Goal: Task Accomplishment & Management: Manage account settings

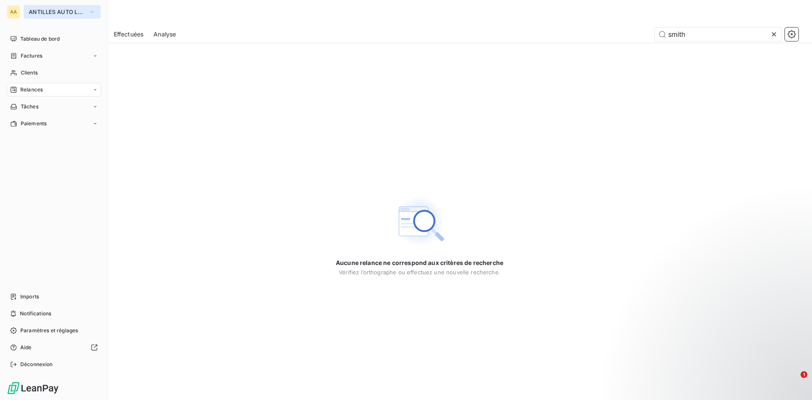
click at [94, 10] on icon "button" at bounding box center [92, 12] width 7 height 8
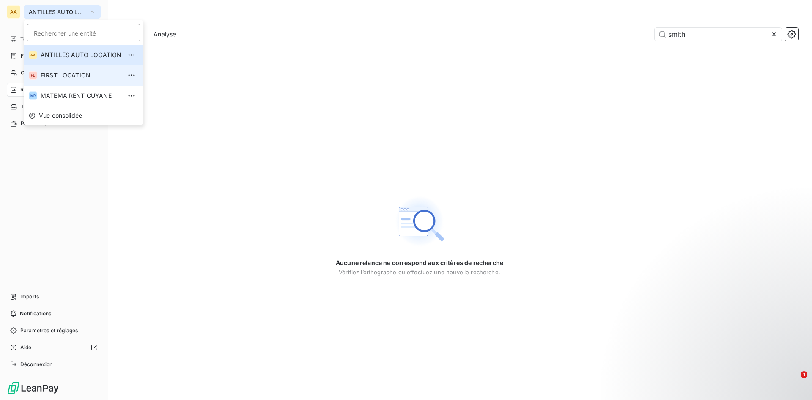
click at [81, 76] on span "FIRST LOCATION" at bounding box center [81, 75] width 81 height 8
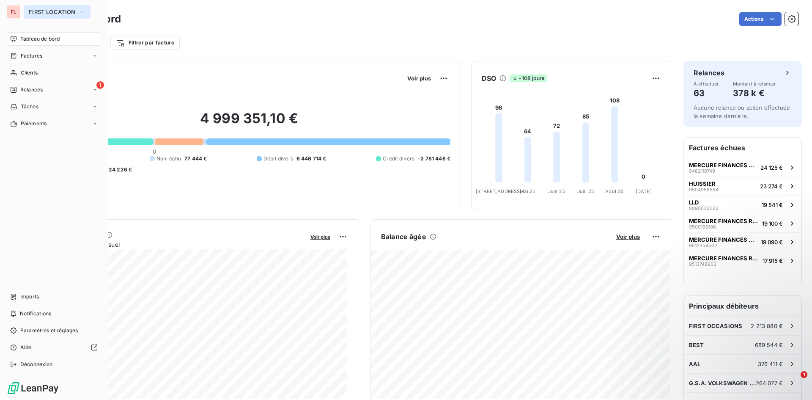
click at [83, 10] on icon "button" at bounding box center [82, 12] width 7 height 8
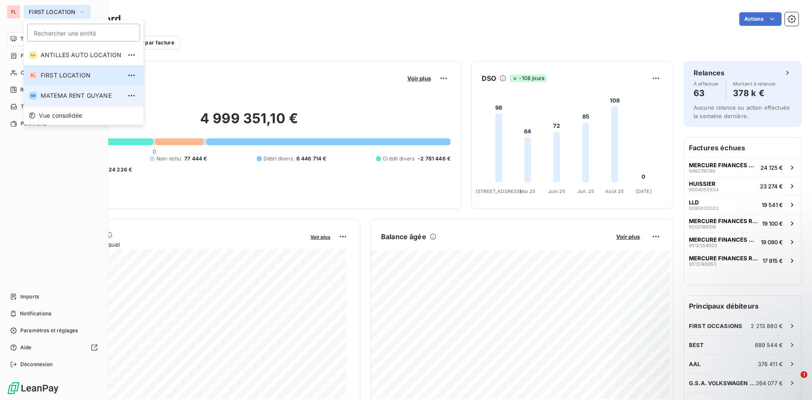
click at [76, 93] on span "MATEMA RENT GUYANE" at bounding box center [81, 95] width 81 height 8
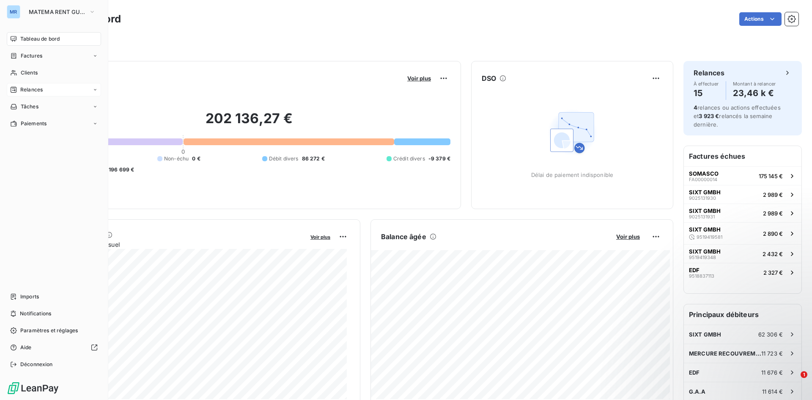
click at [75, 93] on div "Relances" at bounding box center [54, 90] width 94 height 14
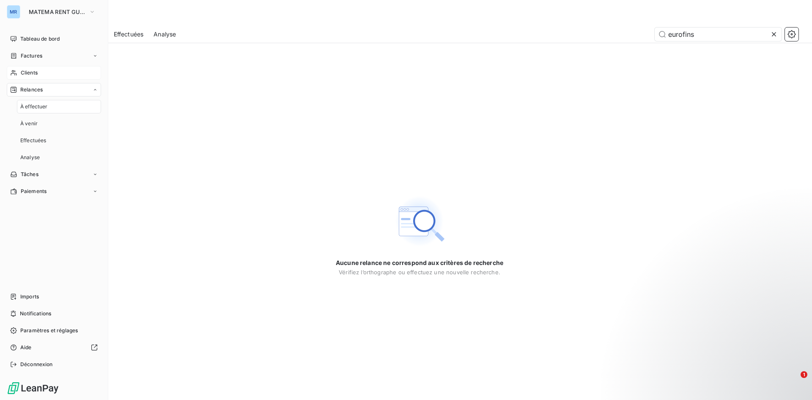
click at [58, 73] on div "Clients" at bounding box center [54, 73] width 94 height 14
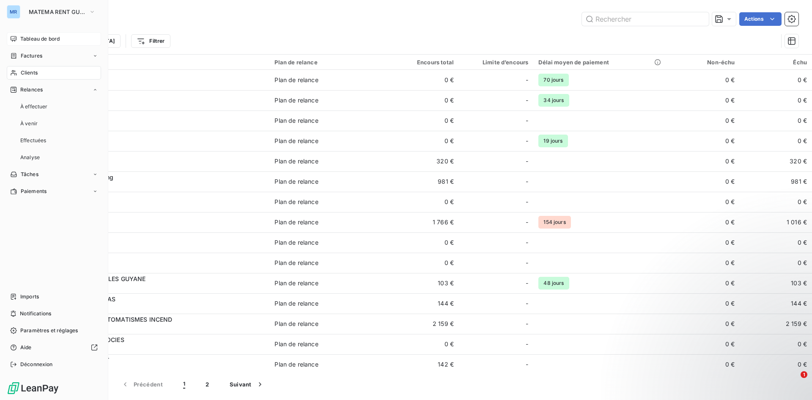
click at [59, 36] on span "Tableau de bord" at bounding box center [39, 39] width 39 height 8
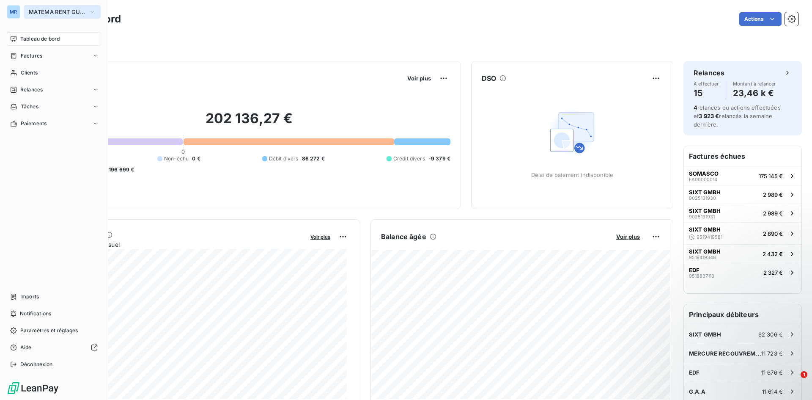
click at [90, 11] on icon "button" at bounding box center [92, 12] width 7 height 8
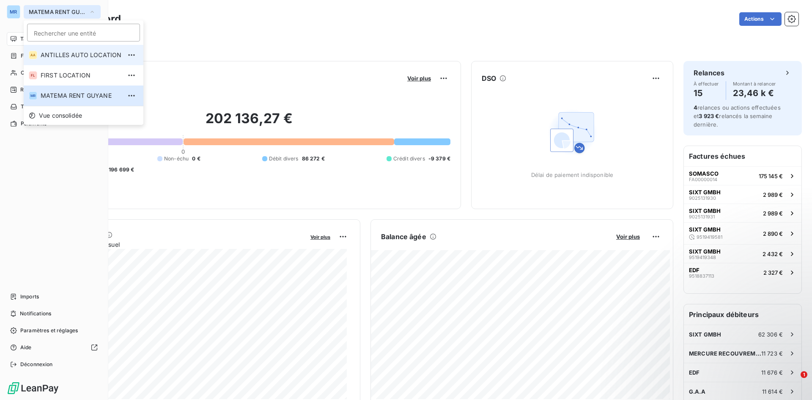
click at [68, 52] on span "ANTILLES AUTO LOCATION" at bounding box center [81, 55] width 81 height 8
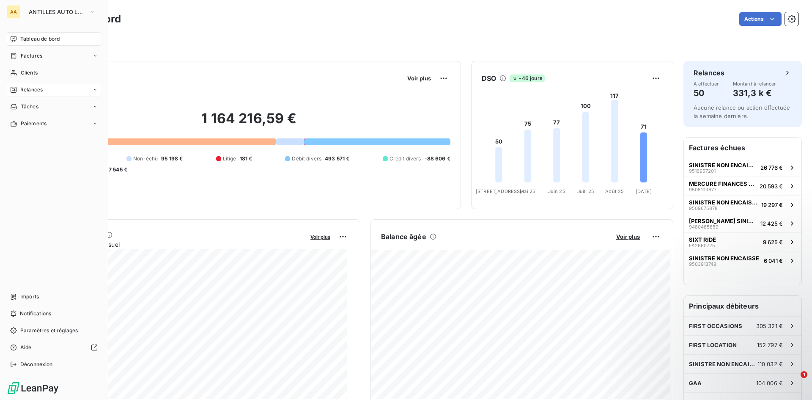
click at [32, 88] on span "Relances" at bounding box center [31, 90] width 22 height 8
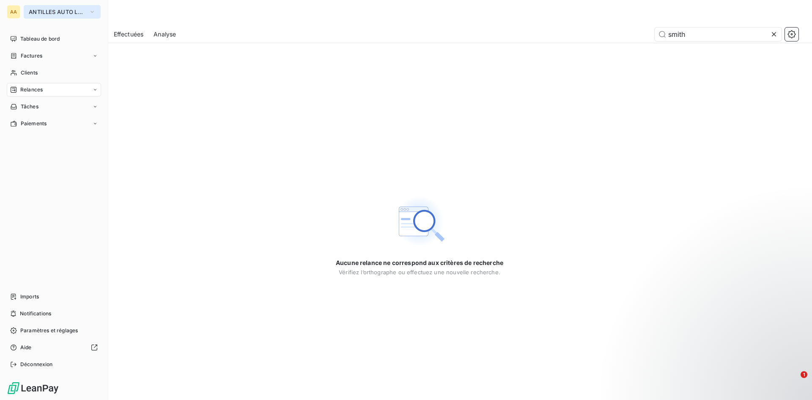
click at [88, 10] on button "ANTILLES AUTO LOCATION" at bounding box center [62, 12] width 77 height 14
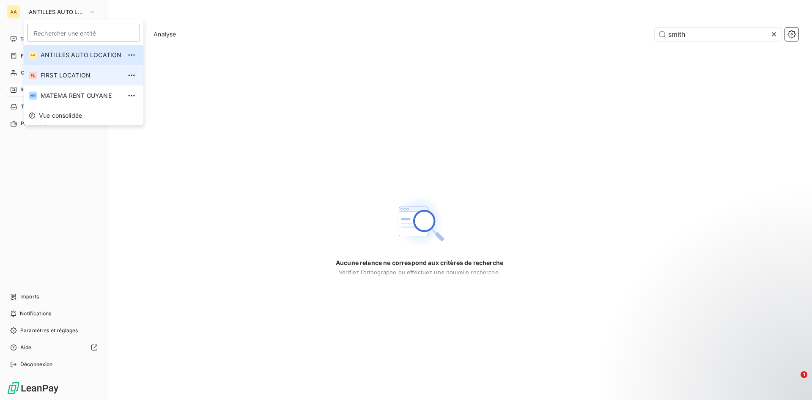
click at [54, 74] on span "FIRST LOCATION" at bounding box center [81, 75] width 81 height 8
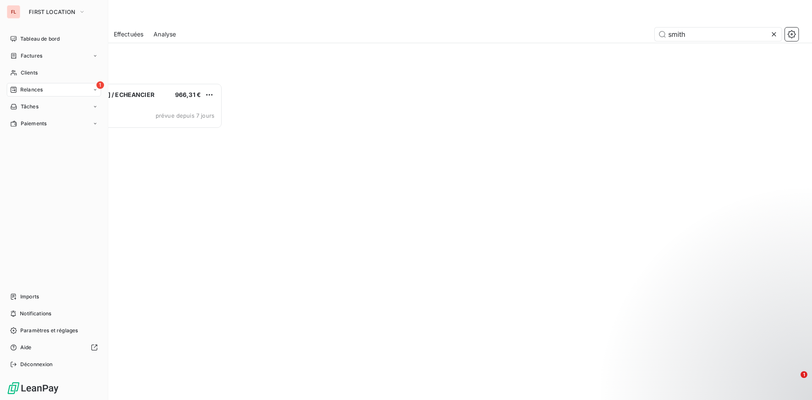
scroll to position [310, 176]
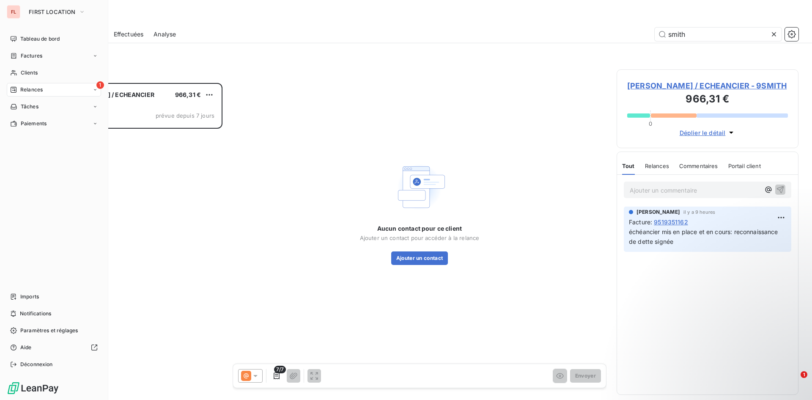
click at [46, 87] on div "1 Relances" at bounding box center [54, 90] width 94 height 14
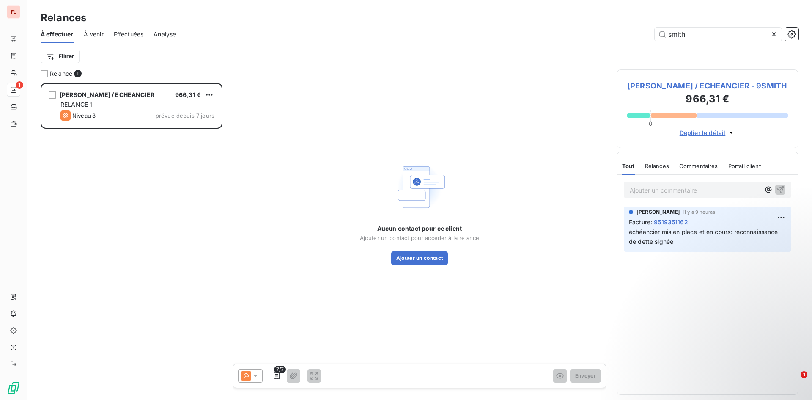
click at [150, 158] on div "[PERSON_NAME] / ECHEANCIER 966,31 € RELANCE 1 Niveau 3 prévue depuis 7 jours" at bounding box center [132, 241] width 182 height 317
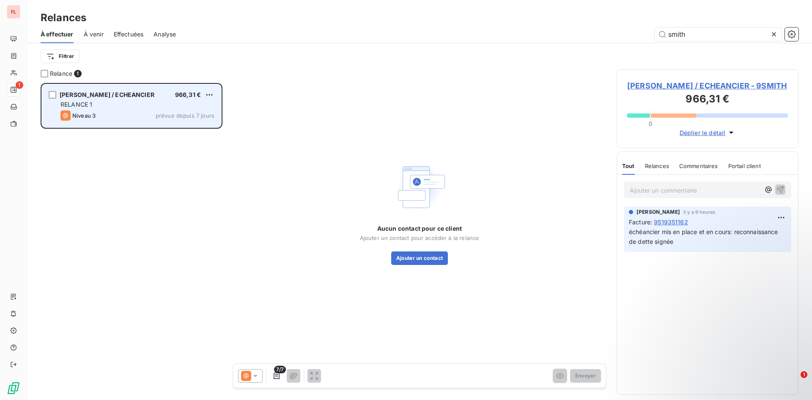
click at [142, 105] on div "RELANCE 1" at bounding box center [137, 104] width 154 height 8
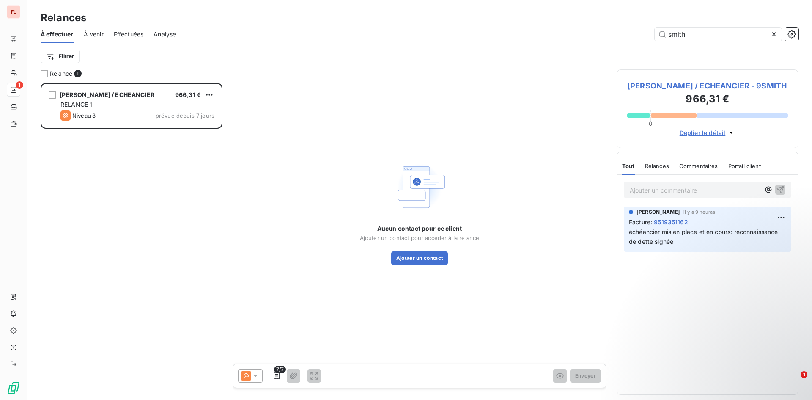
click at [678, 222] on span "9519351162" at bounding box center [671, 221] width 34 height 9
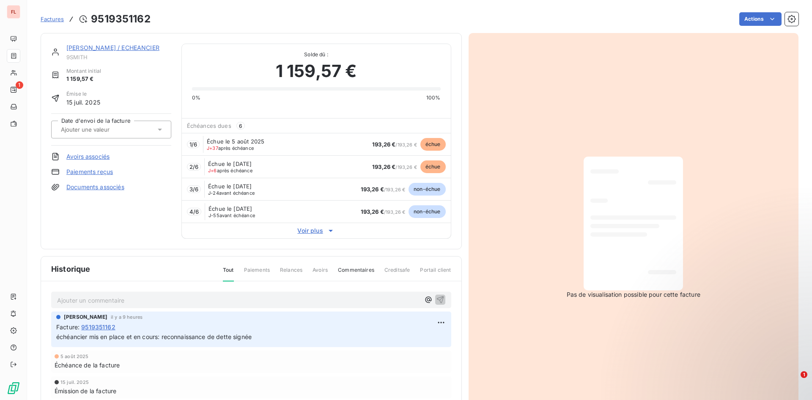
click at [385, 143] on span "193,26 €" at bounding box center [383, 144] width 23 height 7
click at [389, 168] on span "193,26 €" at bounding box center [383, 166] width 23 height 7
click at [429, 148] on span "échue" at bounding box center [432, 144] width 25 height 13
click at [329, 230] on icon at bounding box center [331, 231] width 4 height 2
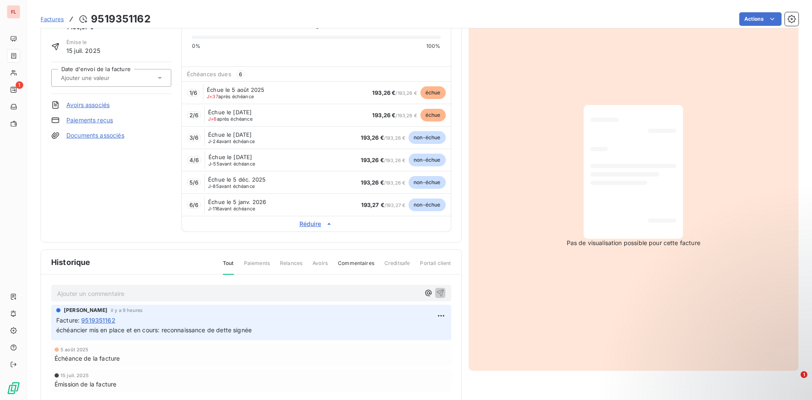
scroll to position [112, 0]
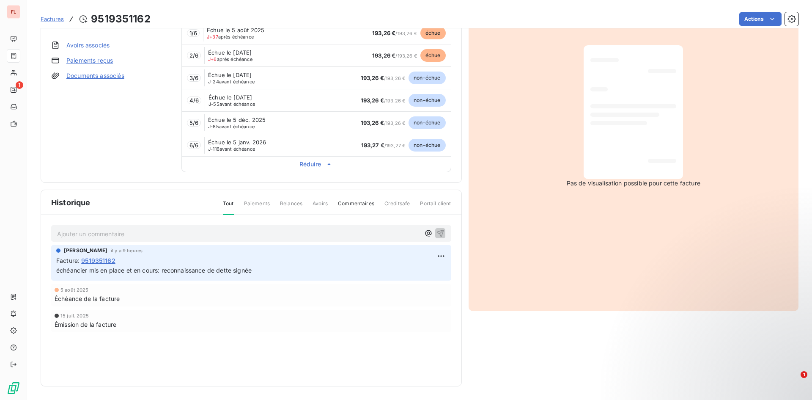
click at [124, 300] on div "Échéance de la facture" at bounding box center [251, 298] width 393 height 9
click at [394, 204] on span "Creditsafe" at bounding box center [398, 207] width 26 height 14
click at [291, 203] on span "Relances" at bounding box center [291, 207] width 22 height 14
click at [253, 204] on span "Paiements" at bounding box center [257, 207] width 26 height 14
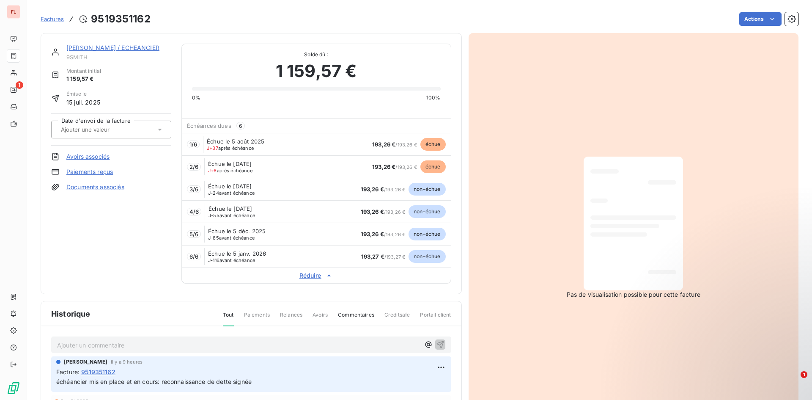
click at [98, 173] on link "Paiements reçus" at bounding box center [89, 172] width 47 height 8
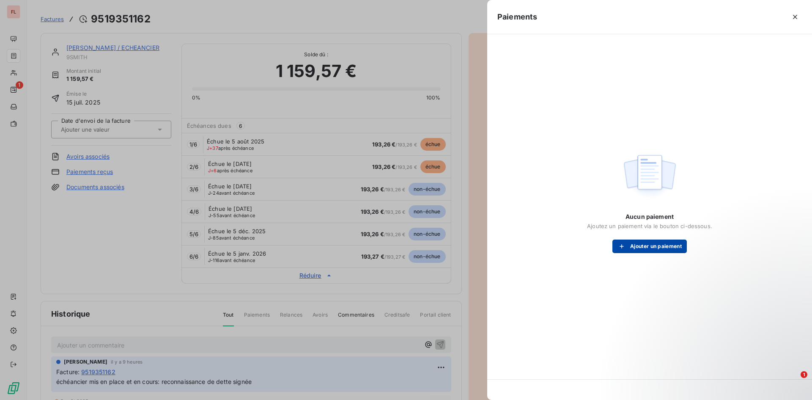
click at [645, 244] on button "Ajouter un paiement" at bounding box center [650, 246] width 74 height 14
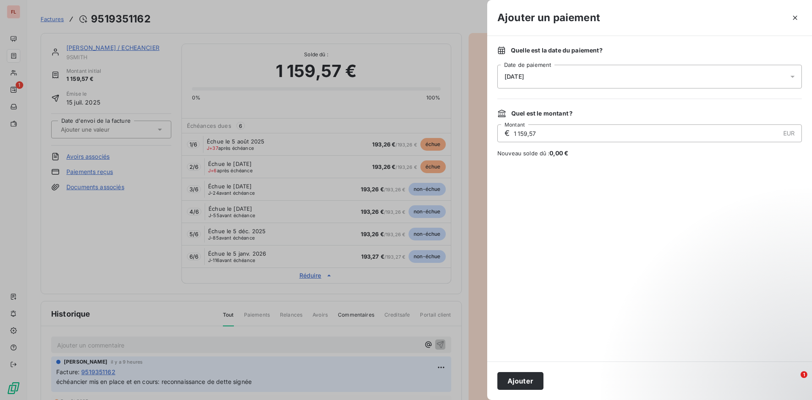
click at [794, 74] on icon at bounding box center [793, 76] width 8 height 8
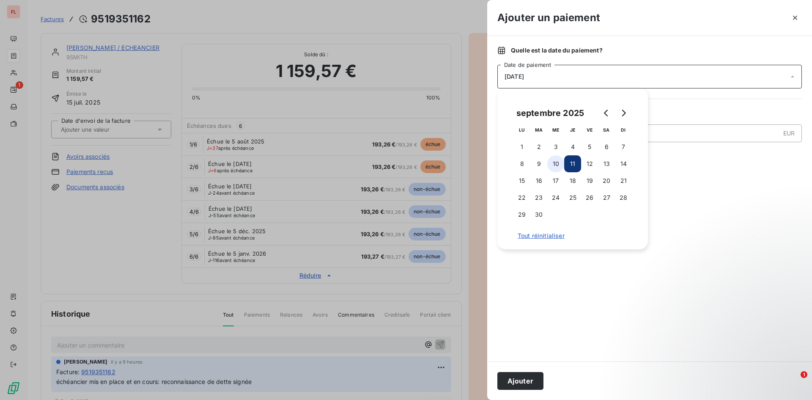
click at [557, 166] on button "10" at bounding box center [555, 163] width 17 height 17
click at [557, 165] on button "10" at bounding box center [555, 163] width 17 height 17
click at [574, 163] on button "11" at bounding box center [572, 163] width 17 height 17
click at [722, 200] on div at bounding box center [649, 260] width 305 height 184
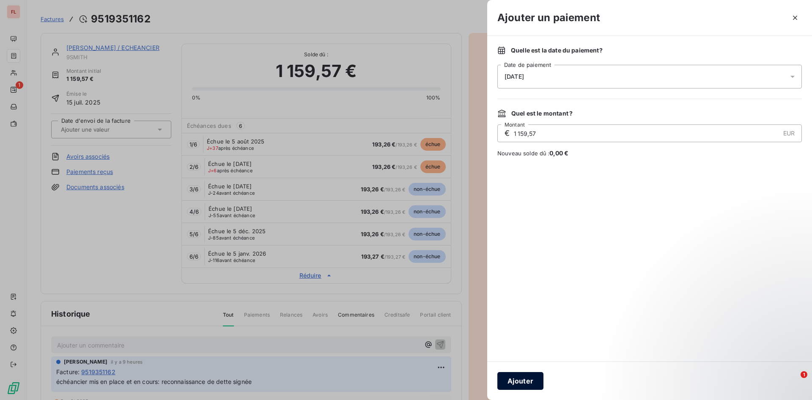
click at [529, 381] on button "Ajouter" at bounding box center [520, 381] width 46 height 18
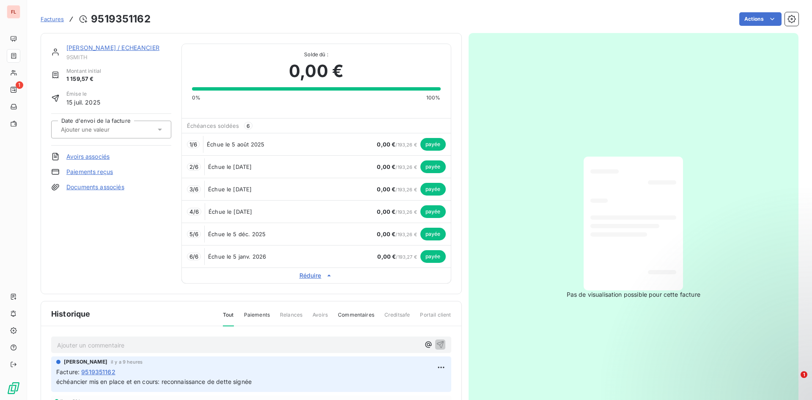
click at [88, 170] on link "Paiements reçus" at bounding box center [89, 172] width 47 height 8
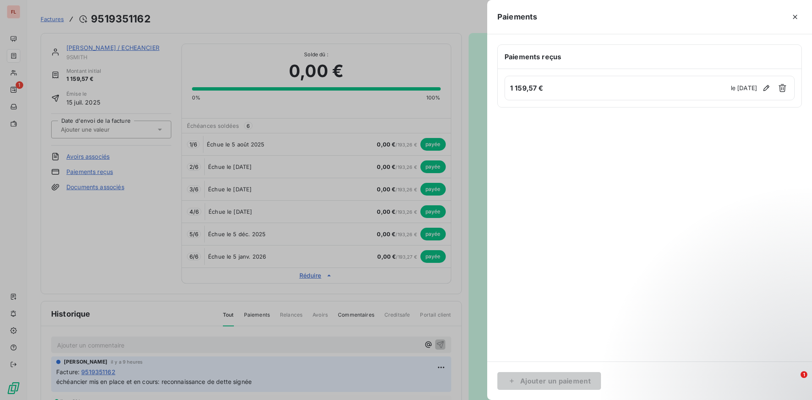
click at [568, 59] on h6 "Paiements reçus" at bounding box center [650, 57] width 290 height 10
click at [769, 88] on icon "button" at bounding box center [766, 88] width 8 height 8
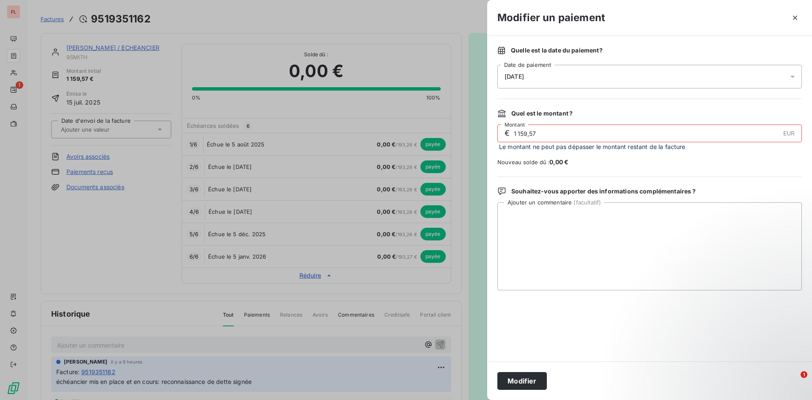
click at [555, 159] on span "0,00 €" at bounding box center [559, 161] width 19 height 7
click at [558, 162] on span "0,00 €" at bounding box center [559, 161] width 19 height 7
click at [560, 162] on span "0,00 €" at bounding box center [559, 161] width 19 height 7
click at [775, 139] on input "1 159,57" at bounding box center [646, 133] width 267 height 17
type input "193,26"
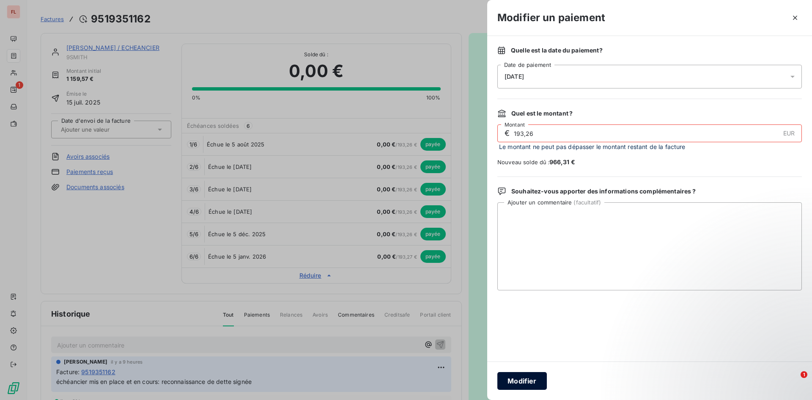
click at [516, 379] on button "Modifier" at bounding box center [521, 381] width 49 height 18
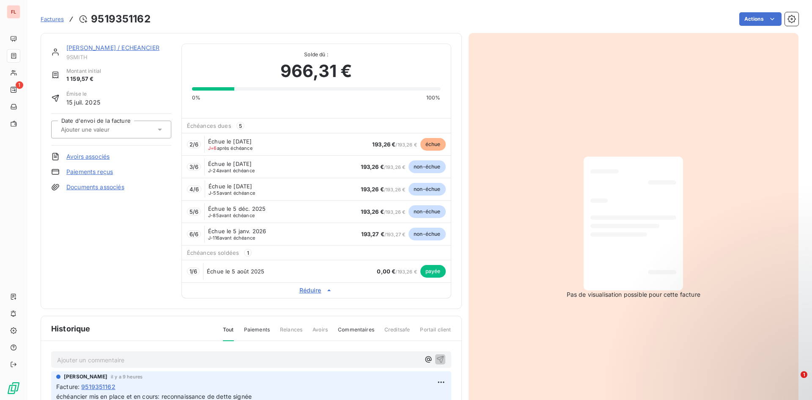
click at [434, 144] on span "échue" at bounding box center [432, 144] width 25 height 13
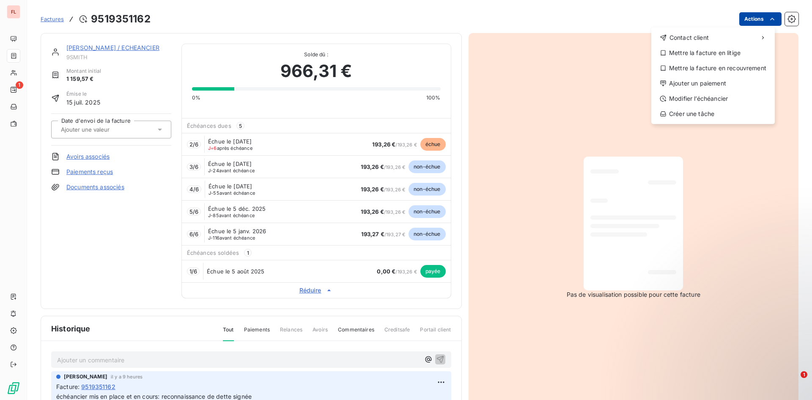
click at [770, 18] on html "FL 1 Factures [PHONE_NUMBER] Actions Contact client Mettre la facture en litige…" at bounding box center [406, 200] width 812 height 400
click at [607, 102] on html "FL 1 Factures [PHONE_NUMBER] Actions Contact client Mettre la facture en litige…" at bounding box center [406, 200] width 812 height 400
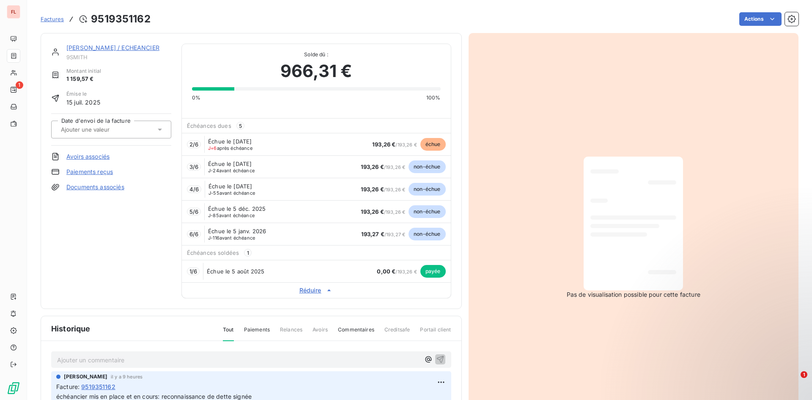
click at [103, 170] on link "Paiements reçus" at bounding box center [89, 172] width 47 height 8
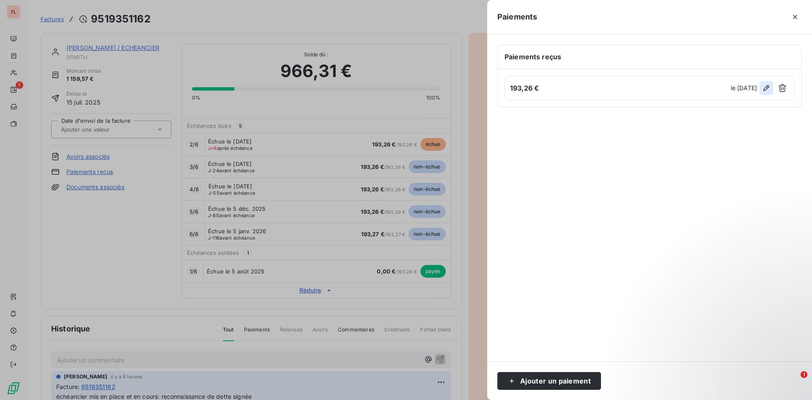
click at [767, 87] on icon "button" at bounding box center [767, 88] width 6 height 6
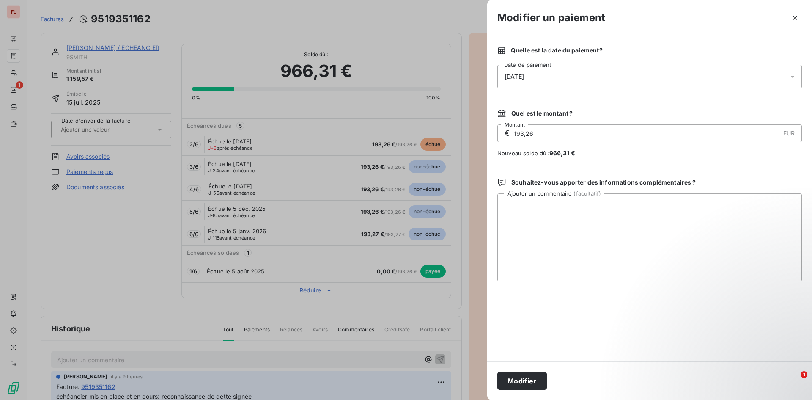
click at [794, 77] on icon at bounding box center [793, 76] width 8 height 8
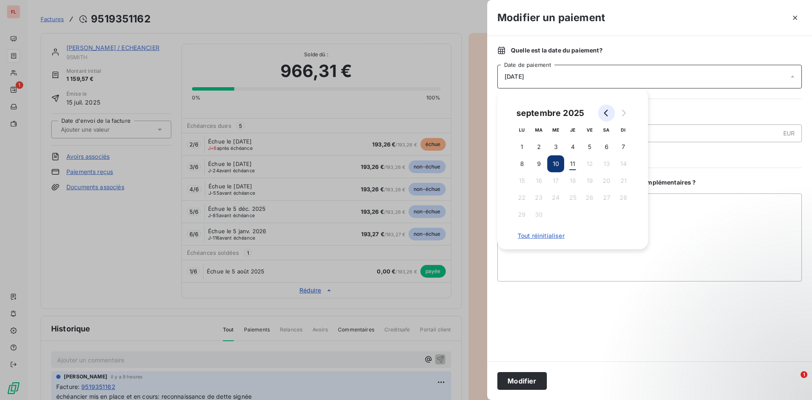
click at [605, 112] on icon "Go to previous month" at bounding box center [606, 113] width 7 height 7
click at [519, 180] on button "11" at bounding box center [522, 180] width 17 height 17
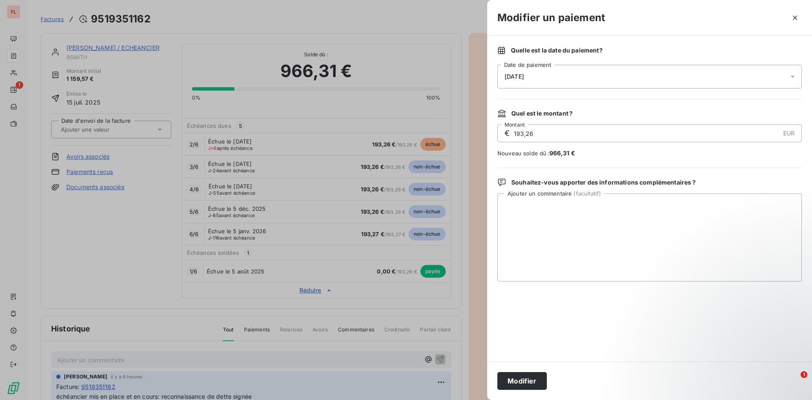
click at [701, 151] on span "Nouveau solde dû : 966,31 €" at bounding box center [649, 153] width 305 height 8
click at [536, 382] on button "Modifier" at bounding box center [521, 381] width 49 height 18
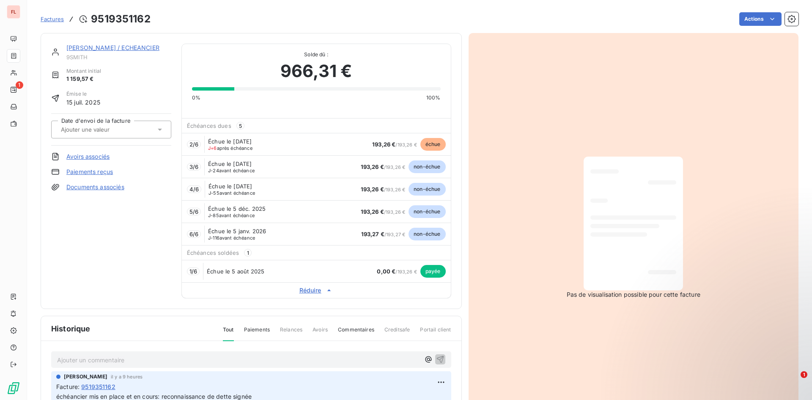
click at [309, 149] on div "2 / 6 Échue le [DATE] J+6 après échéance 193,26 € / 193,26 € échue" at bounding box center [316, 144] width 269 height 22
click at [248, 145] on div "Échue le [DATE] J+6 après échéance" at bounding box center [235, 144] width 55 height 13
click at [439, 143] on span "échue" at bounding box center [432, 144] width 25 height 13
click at [191, 143] on span "2 / 6" at bounding box center [194, 144] width 9 height 7
click at [107, 172] on link "Paiements reçus" at bounding box center [89, 172] width 47 height 8
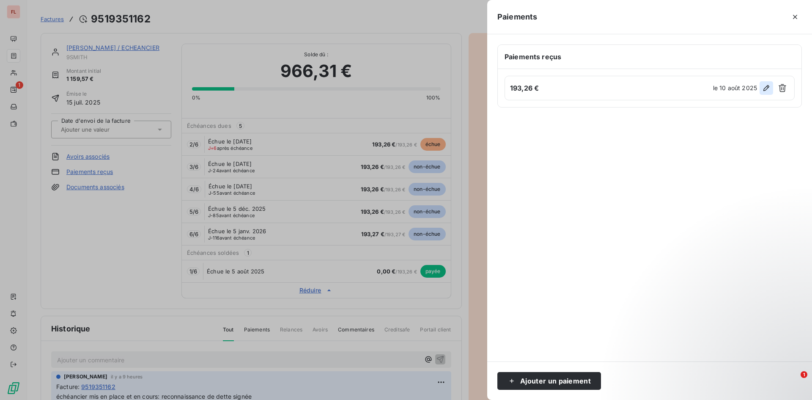
click at [767, 85] on icon "button" at bounding box center [766, 88] width 8 height 8
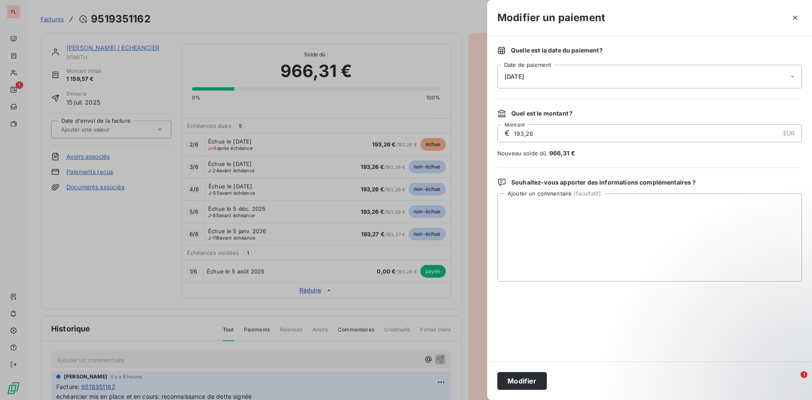
click at [315, 141] on div at bounding box center [406, 200] width 812 height 400
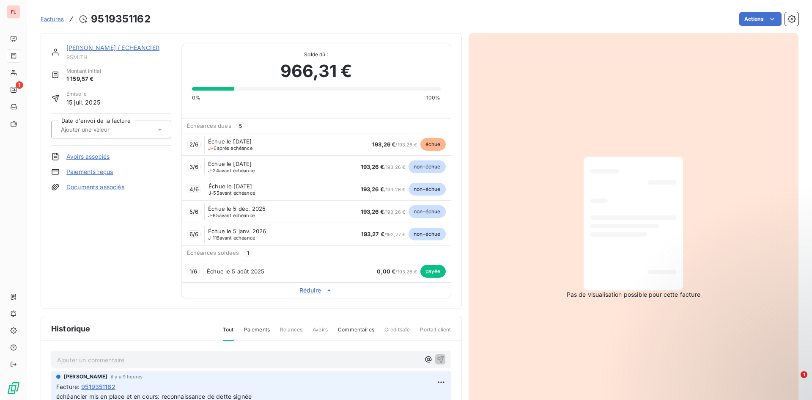
click at [241, 125] on span "5" at bounding box center [240, 126] width 8 height 8
click at [249, 147] on span "J+6 après échéance" at bounding box center [230, 148] width 44 height 5
click at [90, 169] on link "Paiements reçus" at bounding box center [89, 172] width 47 height 8
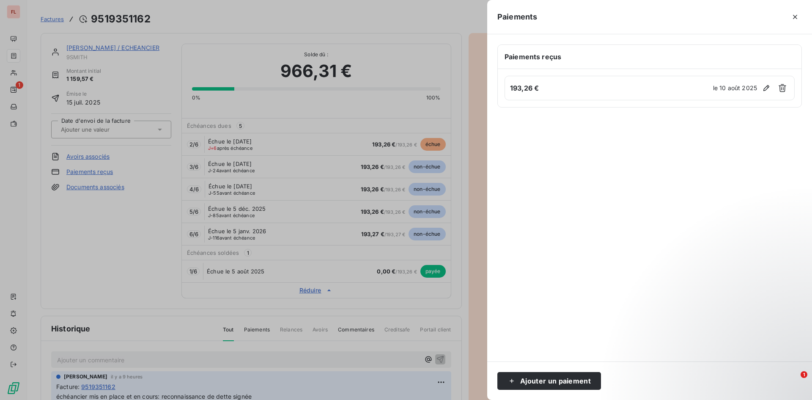
click at [654, 54] on h6 "Paiements reçus" at bounding box center [650, 57] width 290 height 10
click at [582, 382] on button "Ajouter un paiement" at bounding box center [549, 381] width 104 height 18
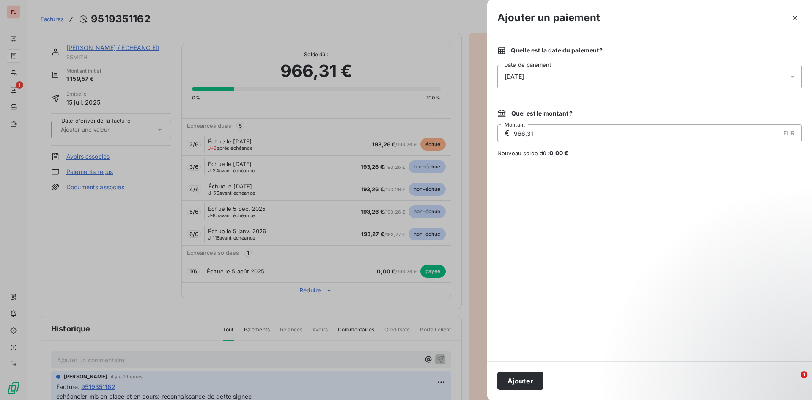
click at [792, 77] on icon at bounding box center [793, 77] width 4 height 2
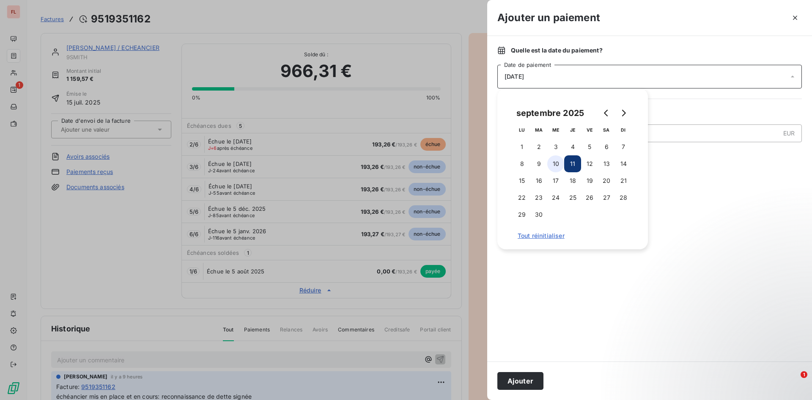
click at [552, 165] on button "10" at bounding box center [555, 163] width 17 height 17
click at [604, 110] on icon "Go to previous month" at bounding box center [606, 113] width 7 height 7
click at [519, 181] on button "11" at bounding box center [522, 180] width 17 height 17
click at [678, 110] on div "Quel est le montant ?" at bounding box center [649, 113] width 305 height 8
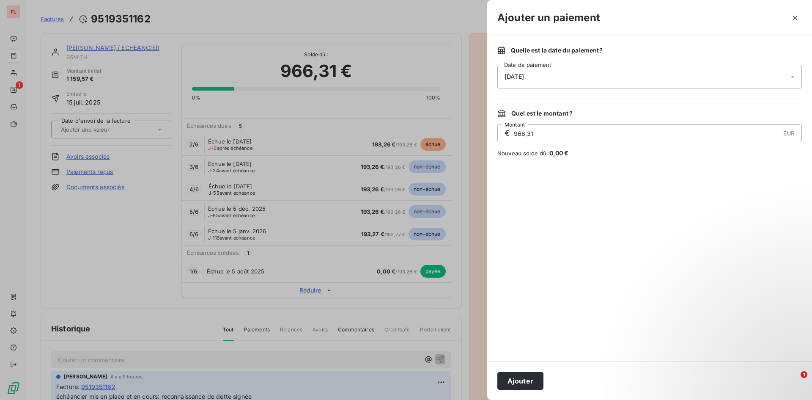
click at [530, 134] on input "966,31" at bounding box center [646, 133] width 267 height 17
click at [537, 135] on input "966,31" at bounding box center [646, 133] width 267 height 17
click at [528, 130] on input "1 930,00" at bounding box center [646, 133] width 267 height 17
click at [539, 137] on input "193,00" at bounding box center [646, 133] width 267 height 17
type input "193,26"
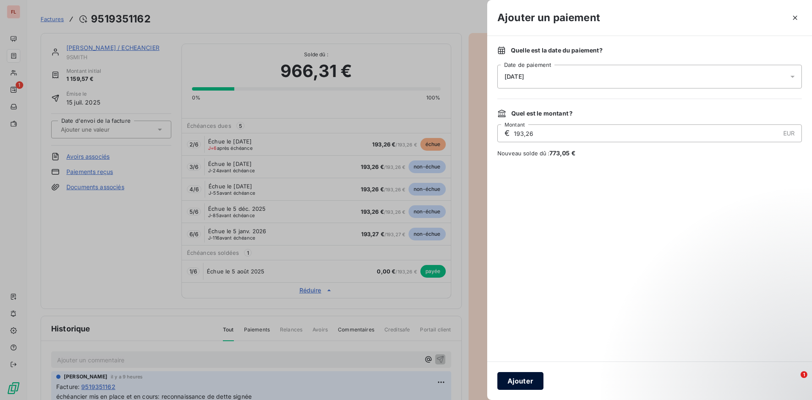
click at [533, 383] on button "Ajouter" at bounding box center [520, 381] width 46 height 18
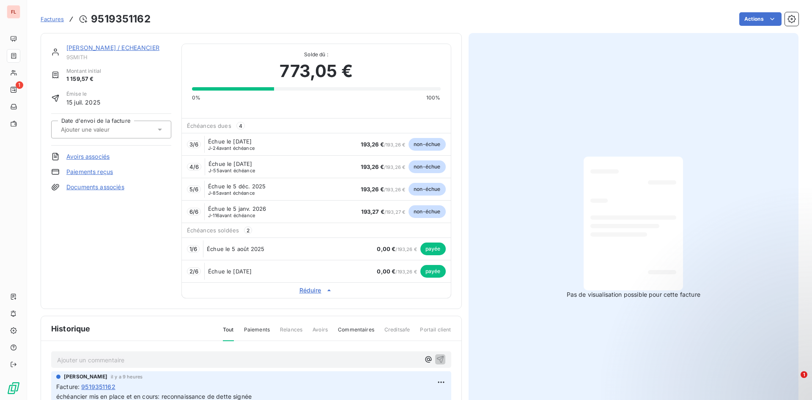
click at [127, 47] on link "[PERSON_NAME] / ECHEANCIER" at bounding box center [112, 47] width 93 height 7
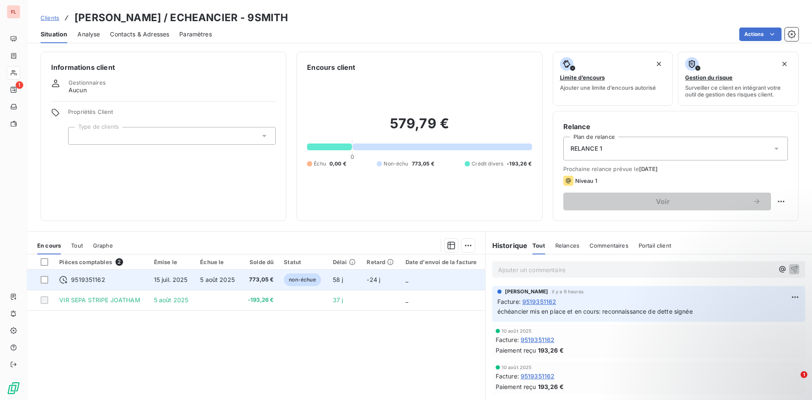
click at [94, 276] on span "9519351162" at bounding box center [88, 279] width 34 height 8
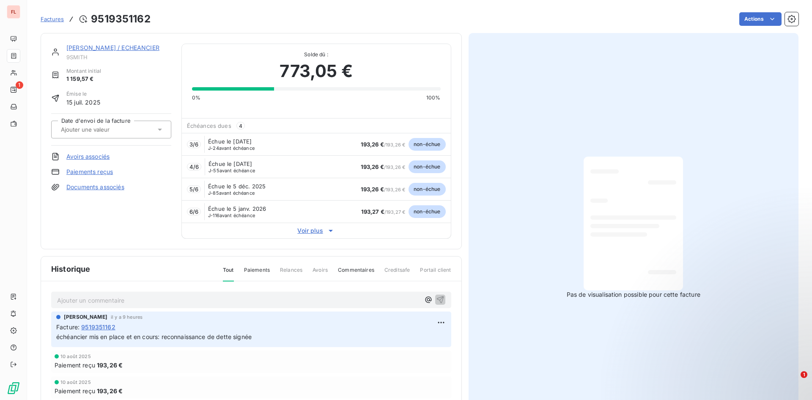
click at [91, 174] on link "Paiements reçus" at bounding box center [89, 172] width 47 height 8
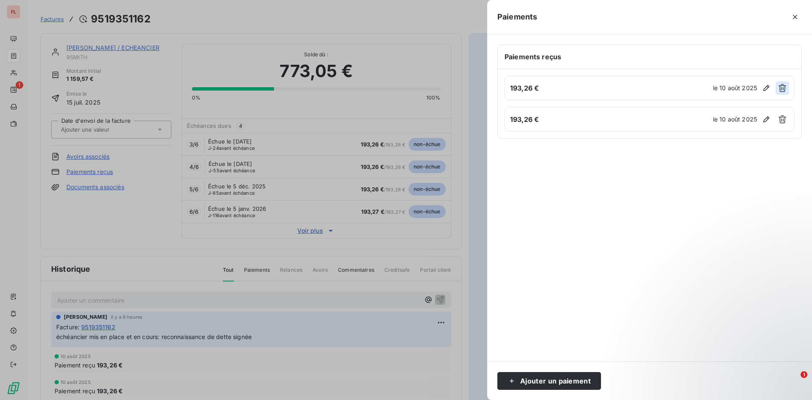
click at [782, 88] on icon "button" at bounding box center [782, 88] width 8 height 8
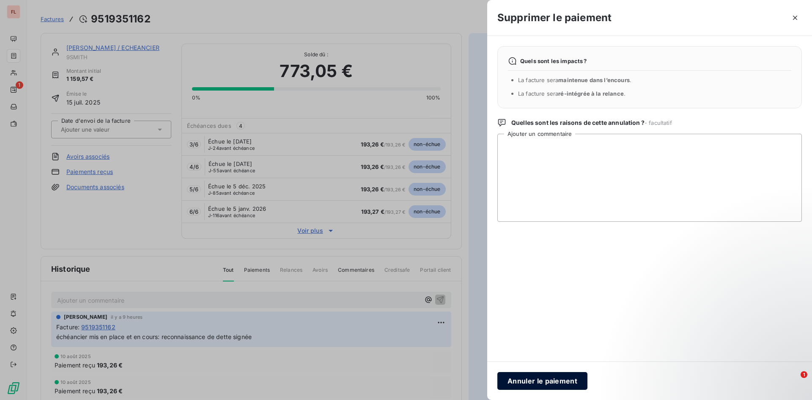
click at [543, 380] on button "Annuler le paiement" at bounding box center [542, 381] width 90 height 18
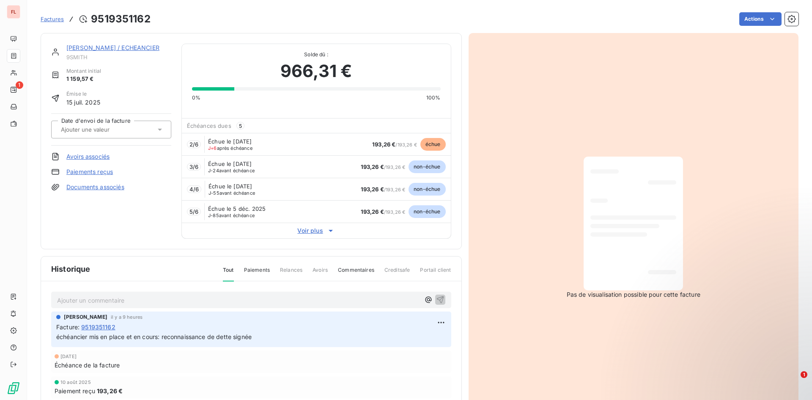
click at [114, 170] on div "Paiements reçus" at bounding box center [111, 172] width 120 height 8
click at [108, 173] on link "Paiements reçus" at bounding box center [89, 172] width 47 height 8
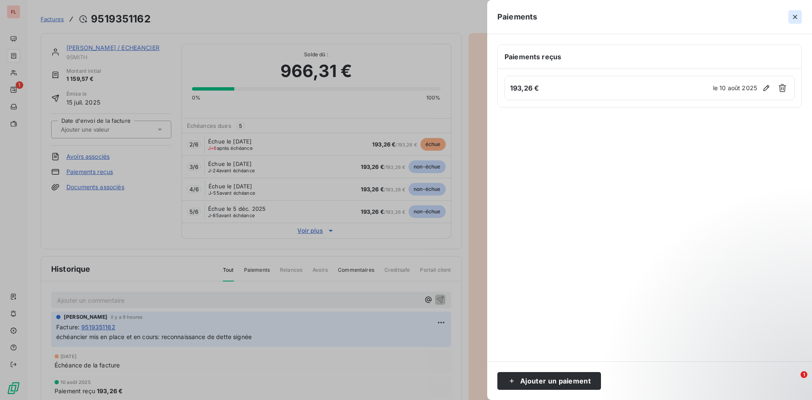
click at [795, 18] on icon "button" at bounding box center [795, 17] width 4 height 4
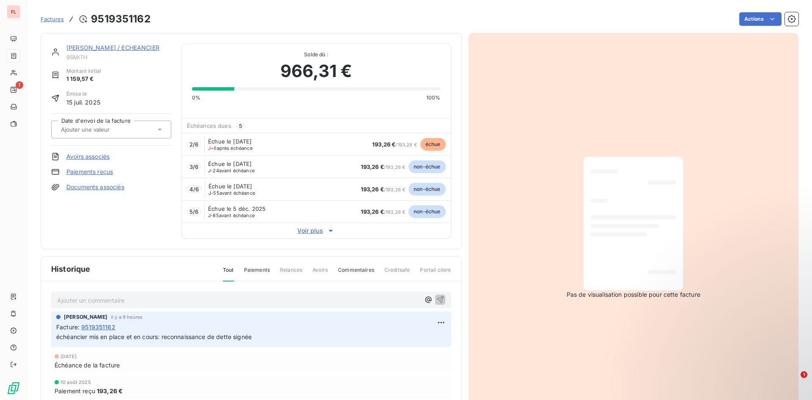
click at [124, 47] on link "[PERSON_NAME] / ECHEANCIER" at bounding box center [112, 47] width 93 height 7
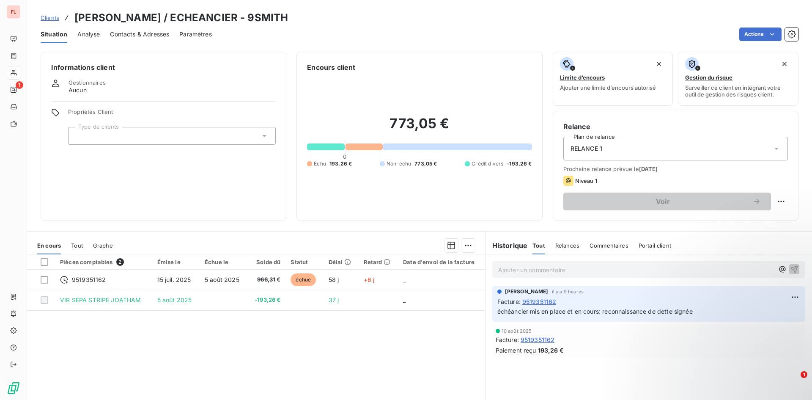
click at [526, 339] on span "9519351162" at bounding box center [538, 339] width 34 height 9
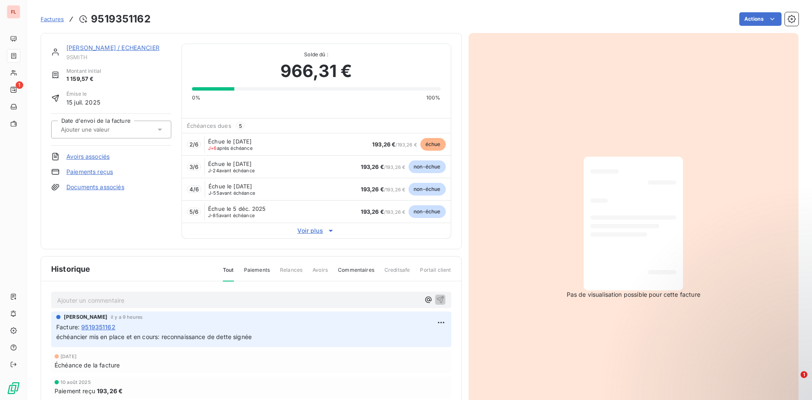
click at [102, 173] on link "Paiements reçus" at bounding box center [89, 172] width 47 height 8
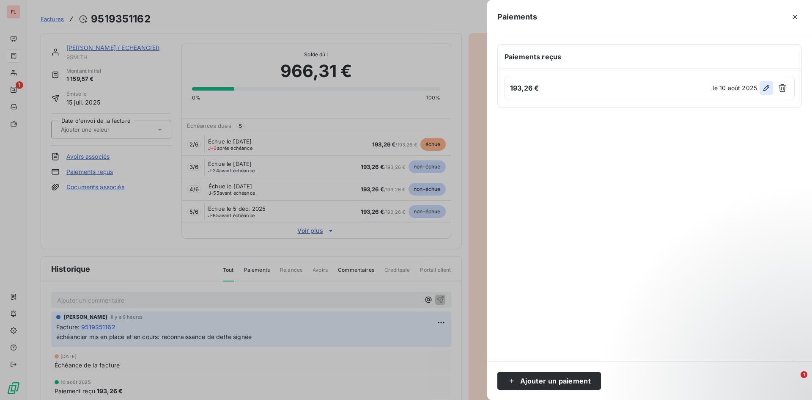
click at [768, 85] on icon "button" at bounding box center [767, 88] width 6 height 6
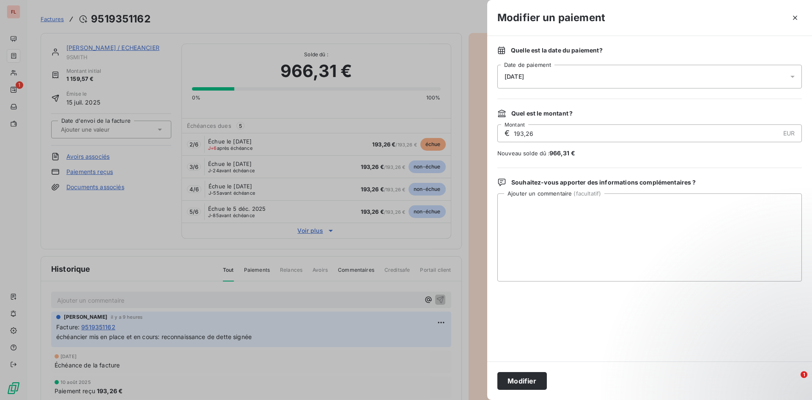
click at [513, 73] on span "[DATE]" at bounding box center [514, 76] width 19 height 7
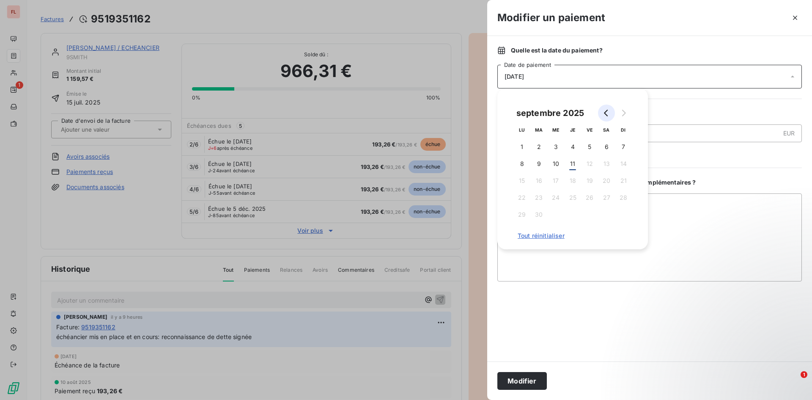
click at [607, 112] on icon "Go to previous month" at bounding box center [606, 113] width 7 height 7
click at [539, 162] on button "5" at bounding box center [538, 163] width 17 height 17
click at [553, 161] on button "6" at bounding box center [555, 163] width 17 height 17
click at [529, 381] on button "Modifier" at bounding box center [521, 381] width 49 height 18
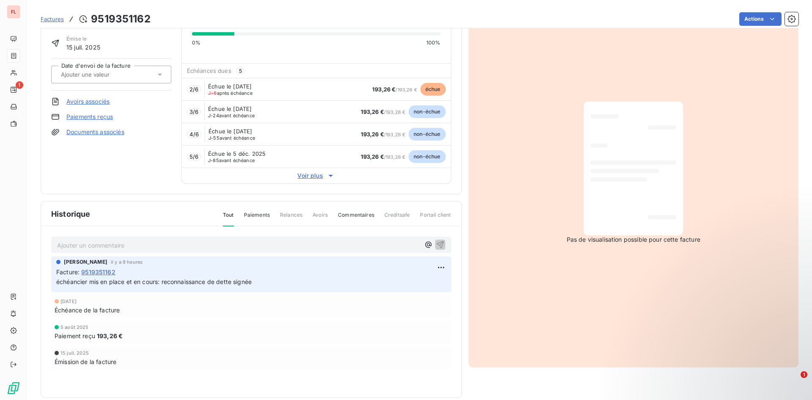
scroll to position [67, 0]
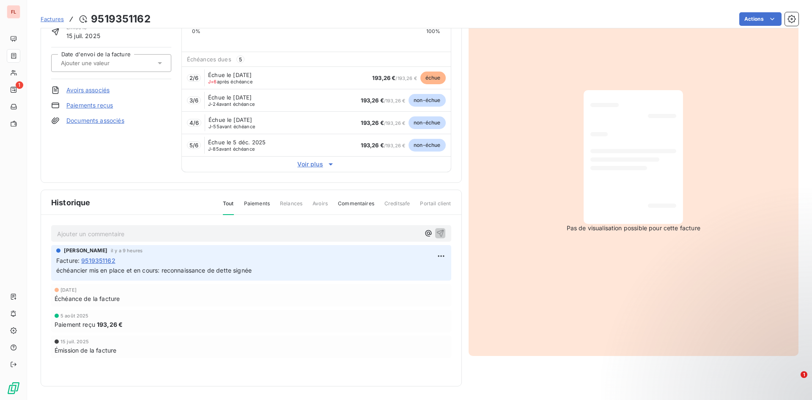
click at [344, 360] on div "[PERSON_NAME] il y a 9 heures Facture : 9519351162 échéancier mis en place et e…" at bounding box center [251, 318] width 400 height 147
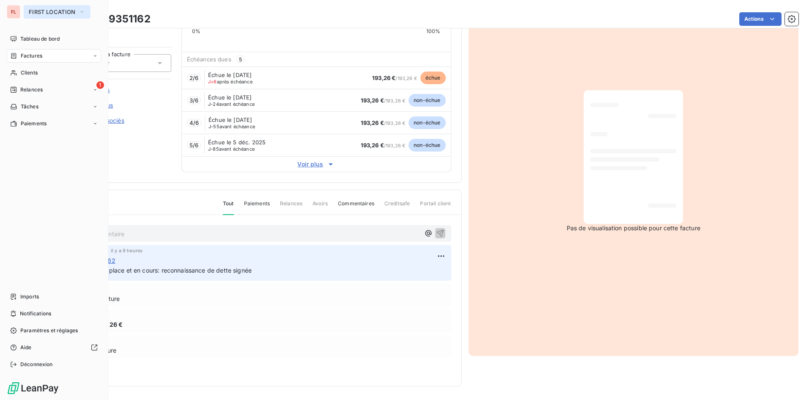
click at [81, 8] on icon "button" at bounding box center [82, 12] width 7 height 8
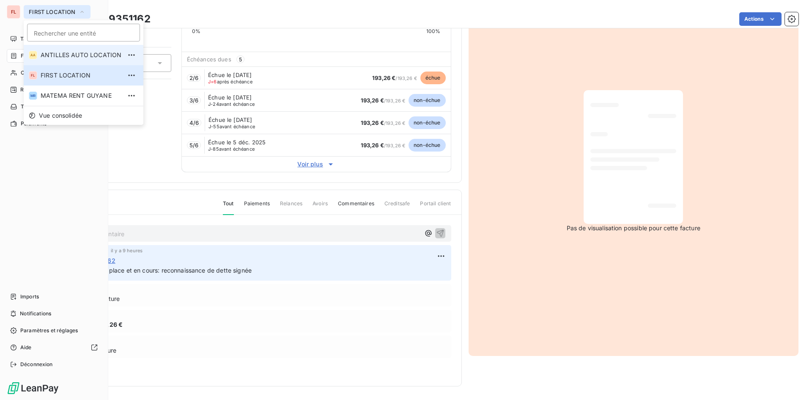
click at [75, 59] on li "[GEOGRAPHIC_DATA] AUTO LOCATION" at bounding box center [84, 55] width 120 height 20
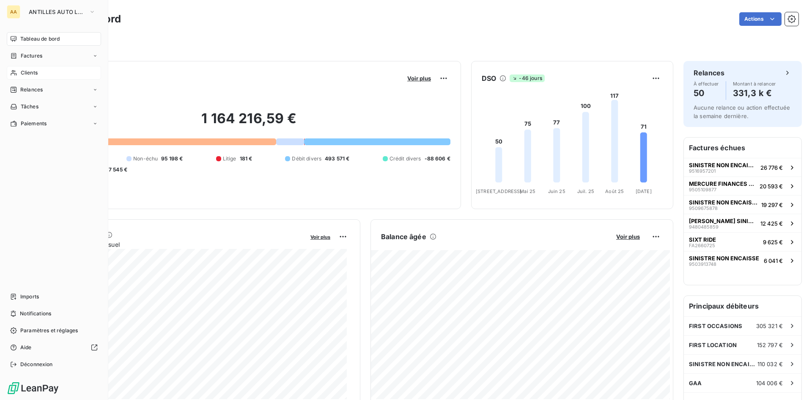
click at [56, 77] on div "Clients" at bounding box center [54, 73] width 94 height 14
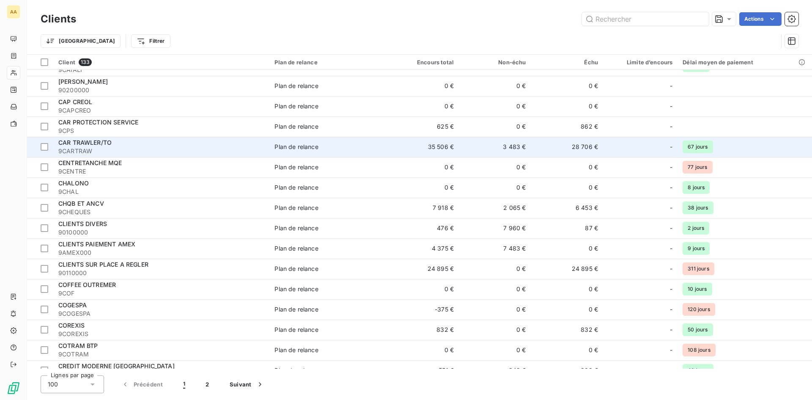
scroll to position [508, 0]
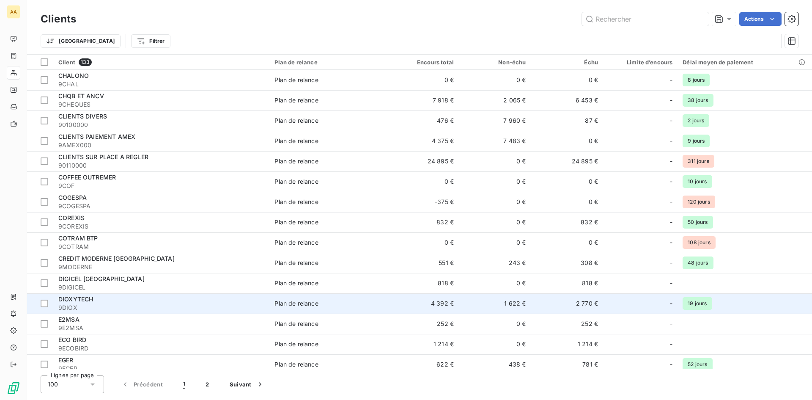
click at [171, 298] on div "DIOXYTECH" at bounding box center [161, 299] width 206 height 8
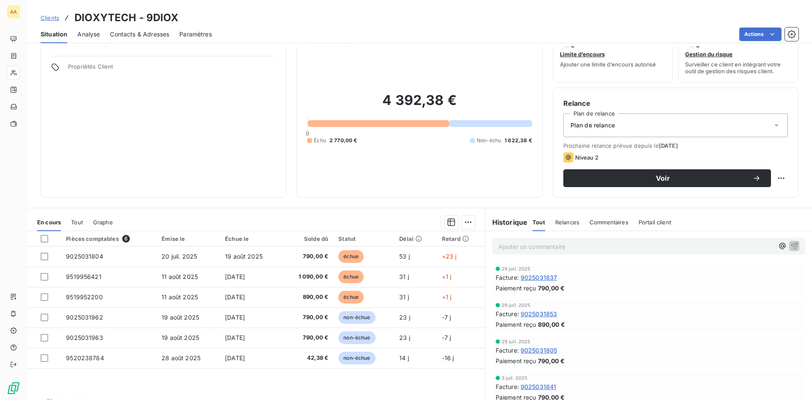
scroll to position [43, 0]
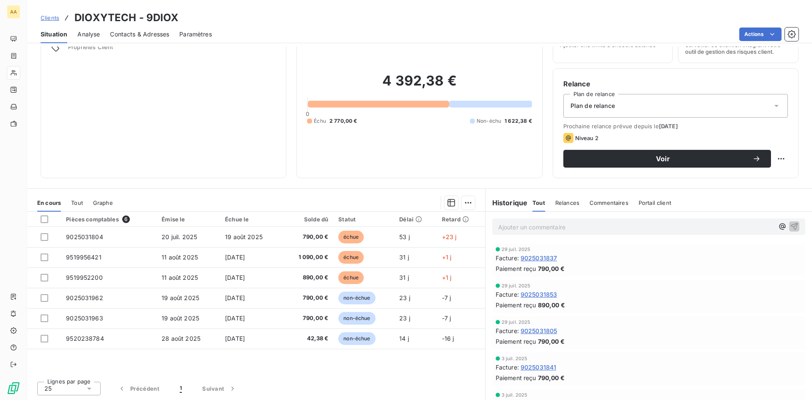
click at [617, 203] on span "Commentaires" at bounding box center [609, 202] width 39 height 7
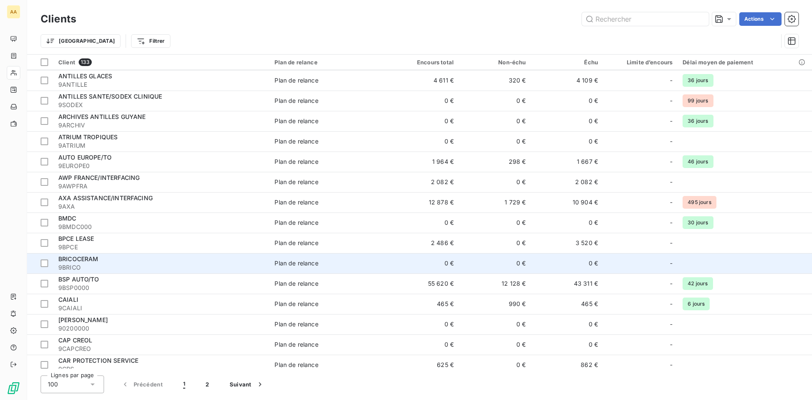
scroll to position [169, 0]
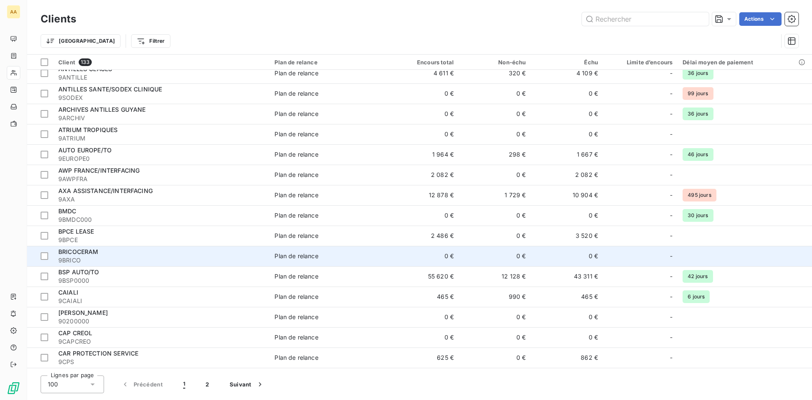
click at [146, 253] on div "BRICOCERAM" at bounding box center [161, 251] width 206 height 8
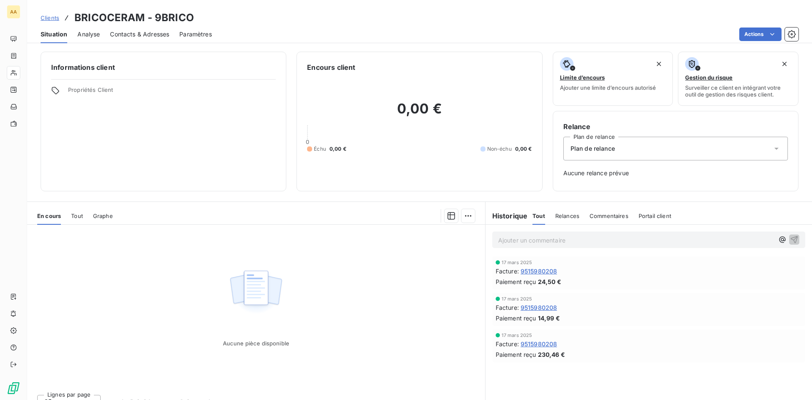
click at [97, 33] on span "Analyse" at bounding box center [88, 34] width 22 height 8
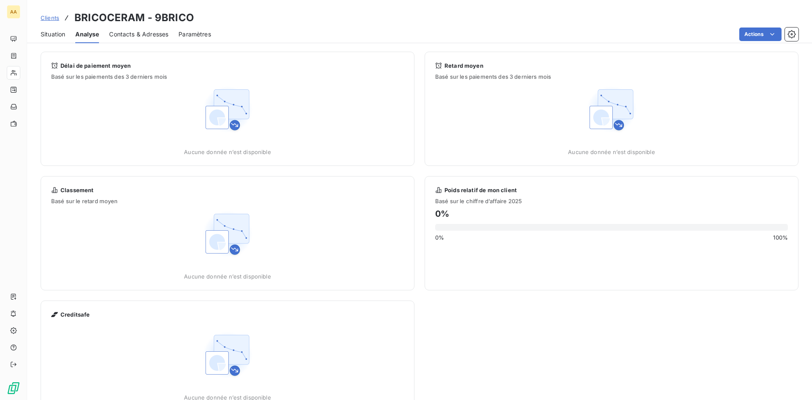
click at [57, 30] on span "Situation" at bounding box center [53, 34] width 25 height 8
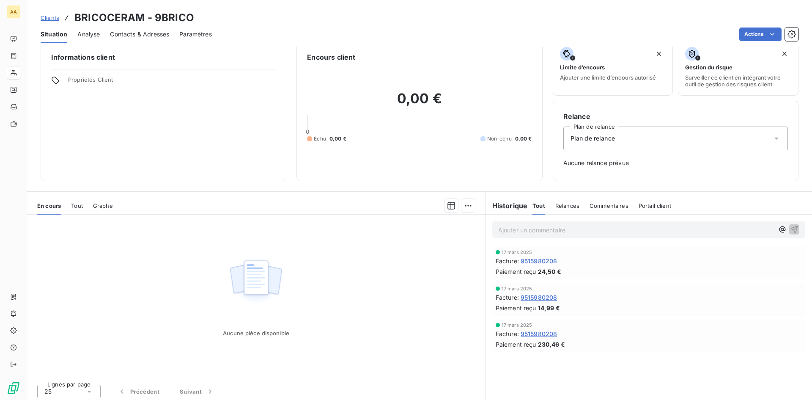
scroll to position [13, 0]
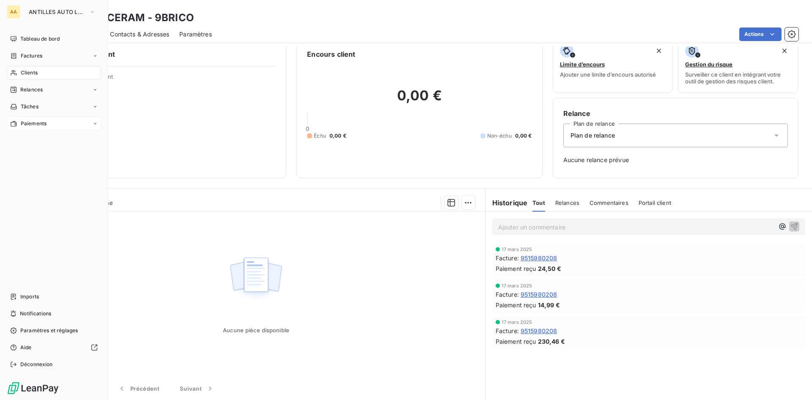
click at [62, 121] on div "Paiements" at bounding box center [54, 124] width 94 height 14
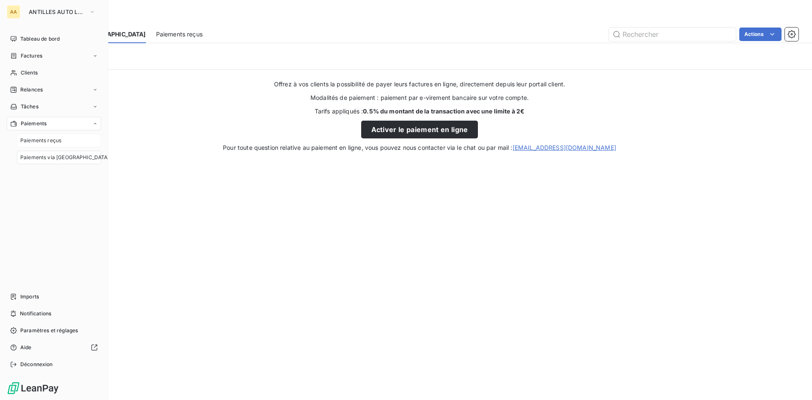
click at [63, 140] on div "Paiements reçus" at bounding box center [59, 141] width 84 height 14
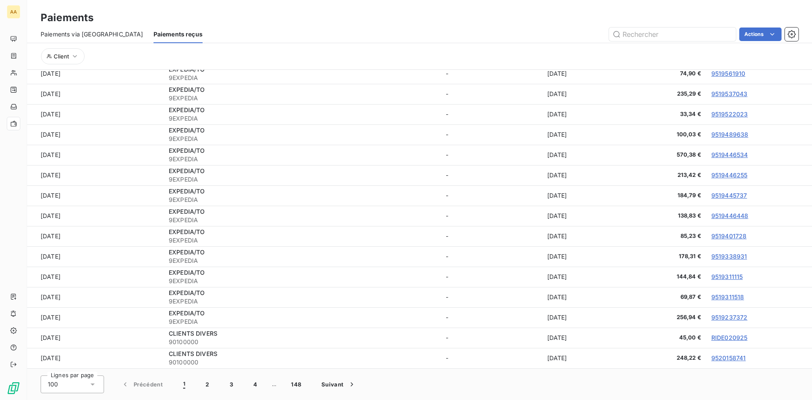
scroll to position [1547, 0]
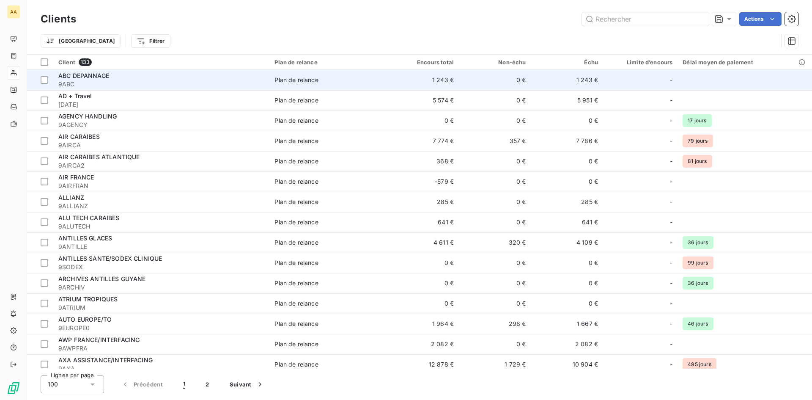
click at [83, 72] on span "ABC DEPANNAGE" at bounding box center [83, 75] width 51 height 7
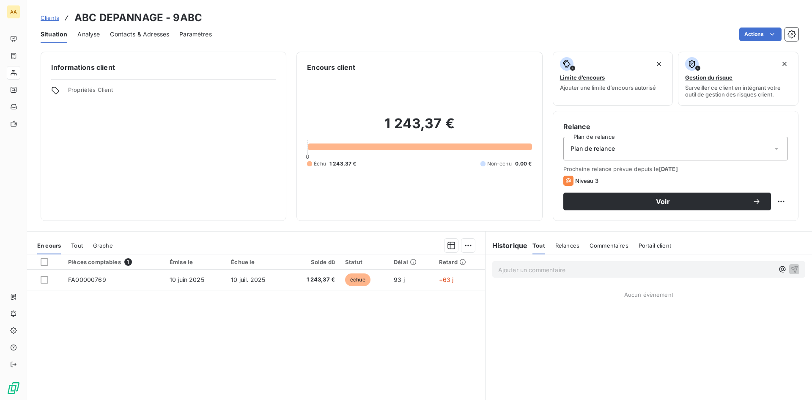
click at [143, 34] on span "Contacts & Adresses" at bounding box center [139, 34] width 59 height 8
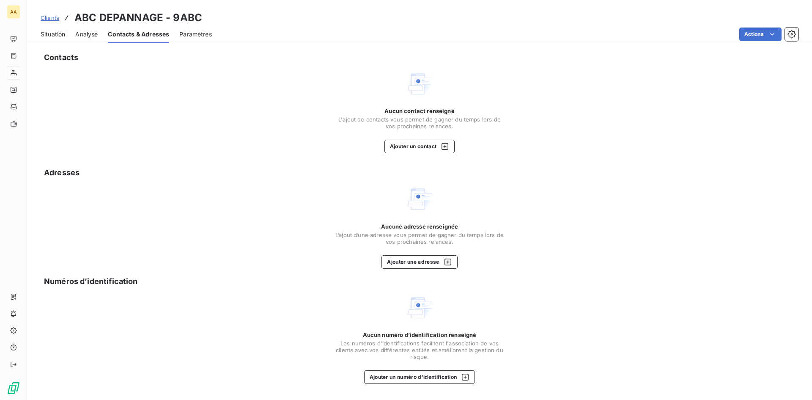
click at [85, 33] on span "Analyse" at bounding box center [86, 34] width 22 height 8
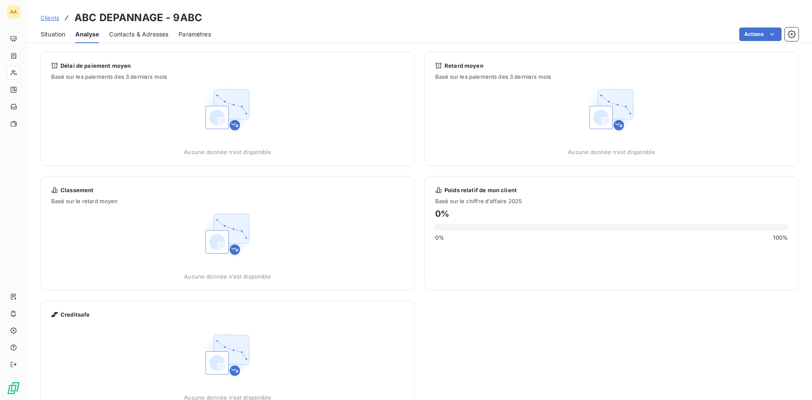
click at [53, 32] on span "Situation" at bounding box center [53, 34] width 25 height 8
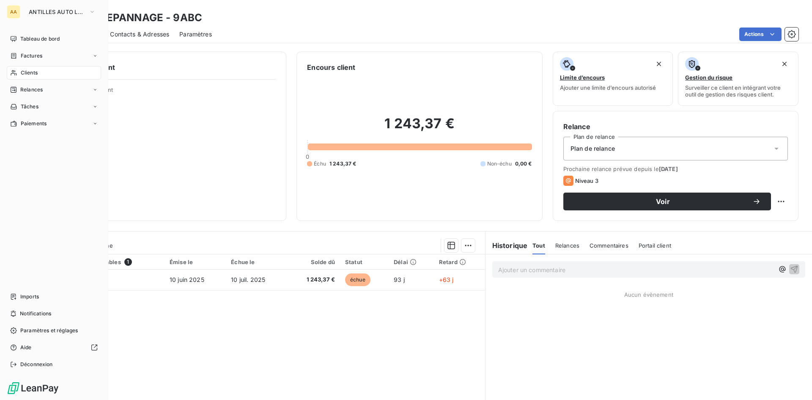
click at [32, 73] on span "Clients" at bounding box center [29, 73] width 17 height 8
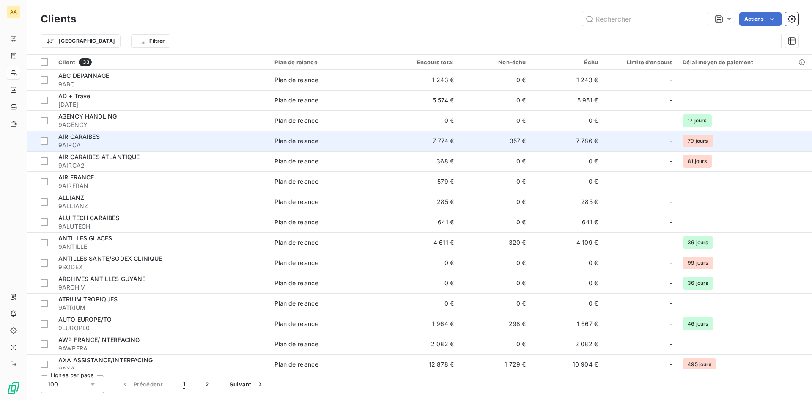
click at [127, 138] on div "AIR CARAIBES" at bounding box center [161, 136] width 206 height 8
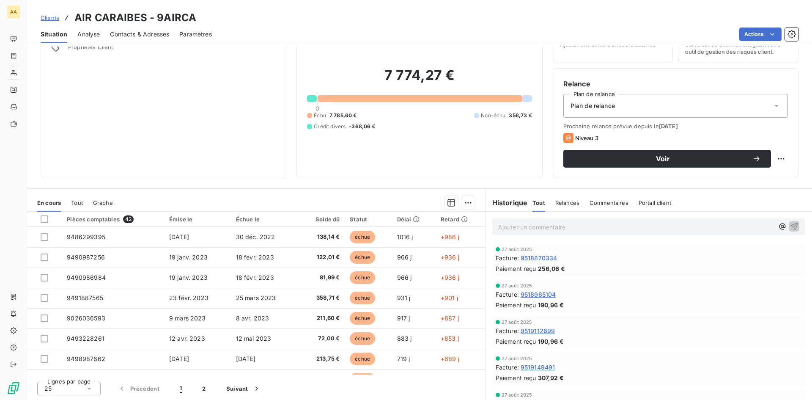
click at [565, 204] on span "Relances" at bounding box center [567, 202] width 24 height 7
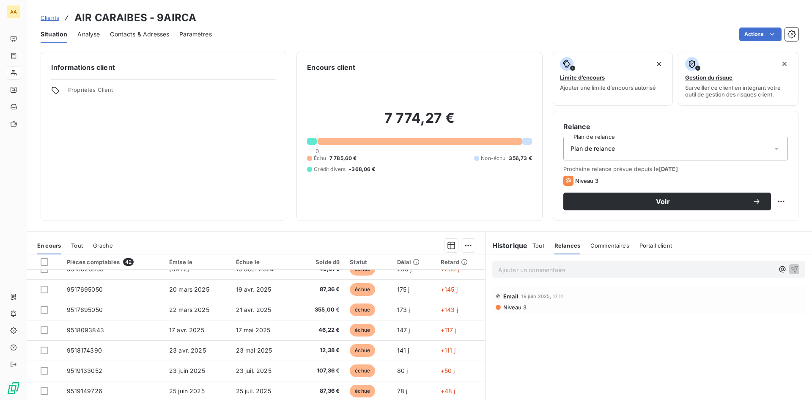
scroll to position [276, 0]
click at [595, 246] on span "Commentaires" at bounding box center [610, 245] width 39 height 7
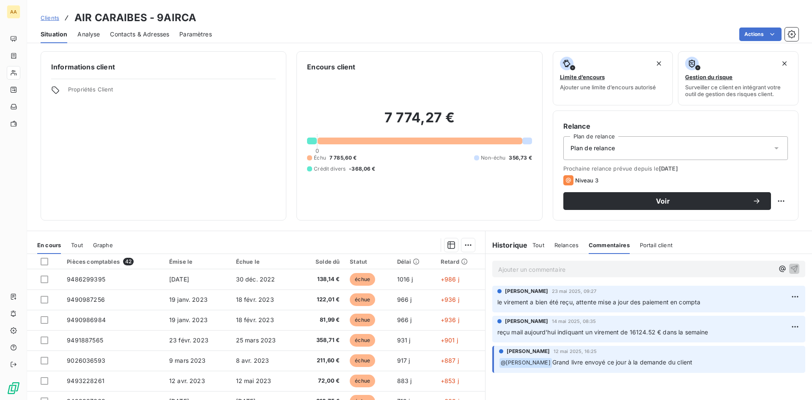
scroll to position [0, 0]
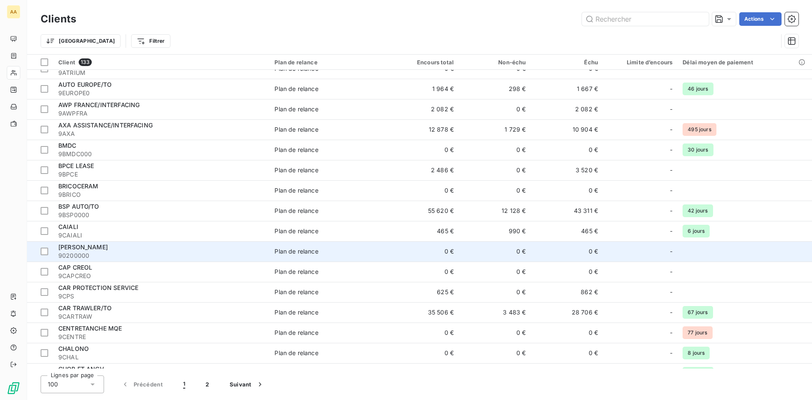
scroll to position [296, 0]
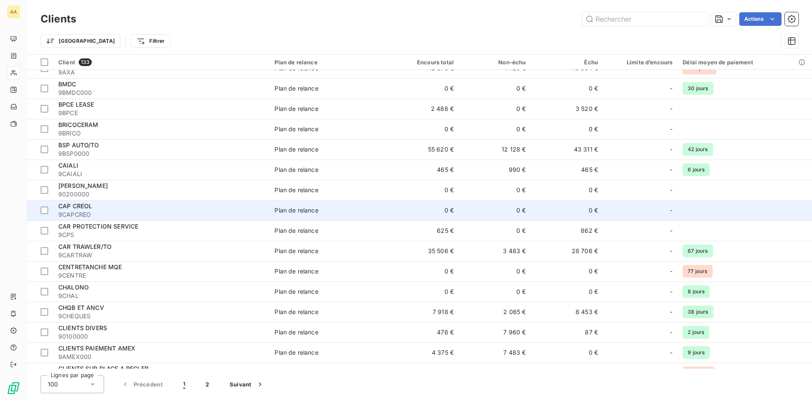
click at [145, 205] on div "CAP CREOL" at bounding box center [161, 206] width 206 height 8
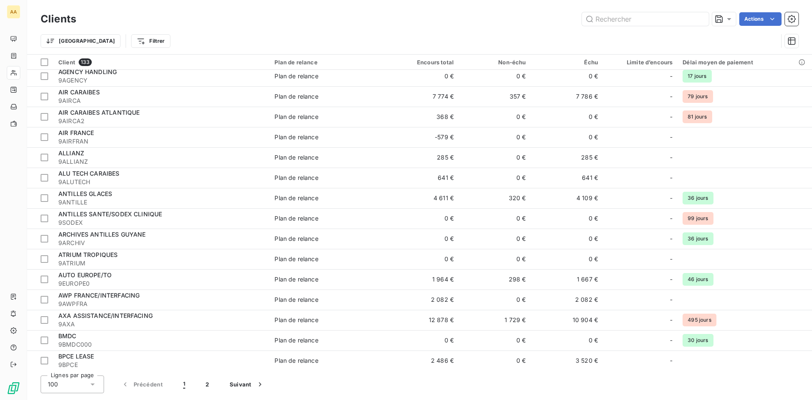
scroll to position [127, 0]
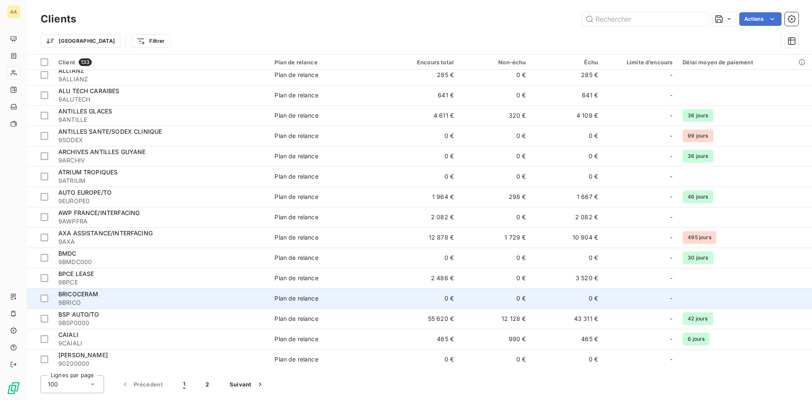
click at [134, 294] on div "BRICOCERAM" at bounding box center [161, 294] width 206 height 8
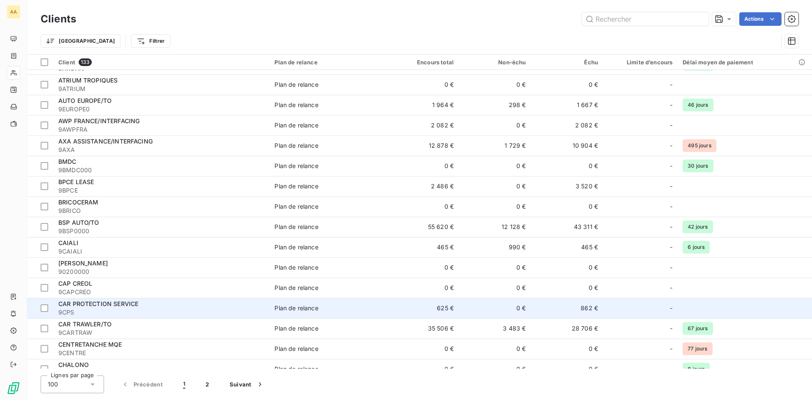
scroll to position [296, 0]
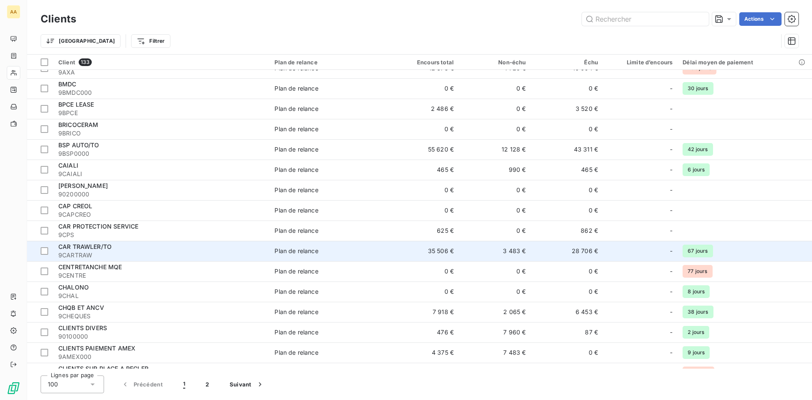
click at [316, 249] on div "Plan de relance" at bounding box center [297, 251] width 44 height 8
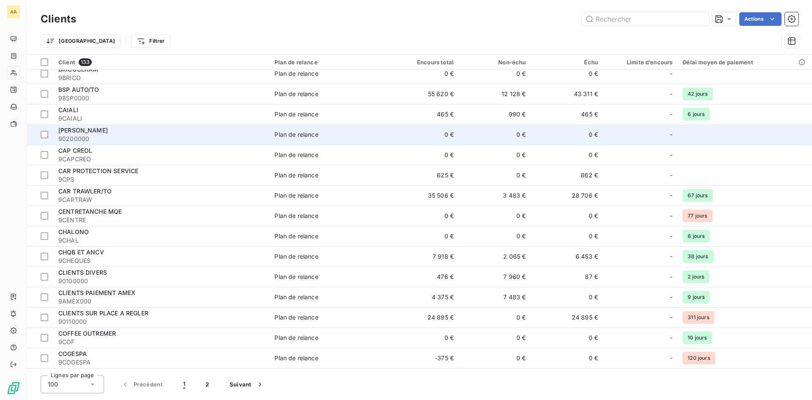
scroll to position [423, 0]
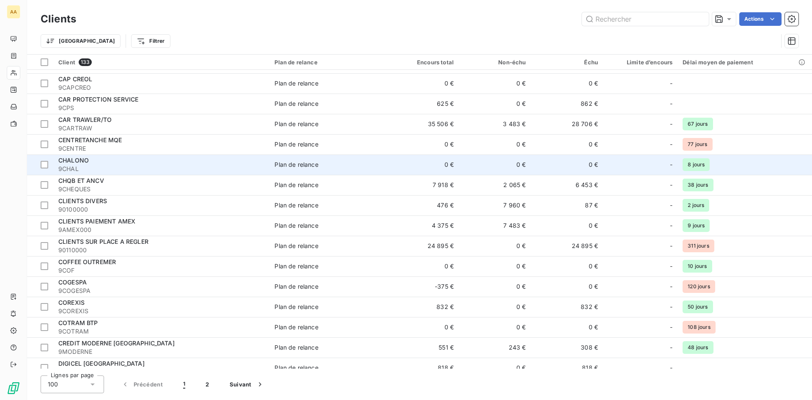
click at [207, 162] on div "CHALONO" at bounding box center [161, 160] width 206 height 8
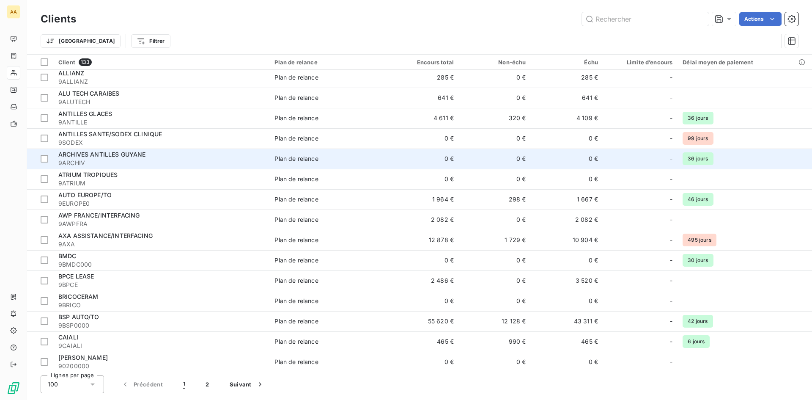
scroll to position [212, 0]
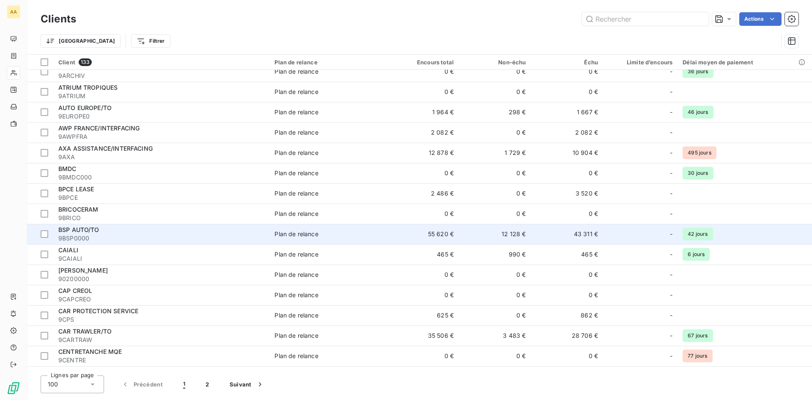
click at [321, 239] on td "Plan de relance" at bounding box center [327, 234] width 117 height 20
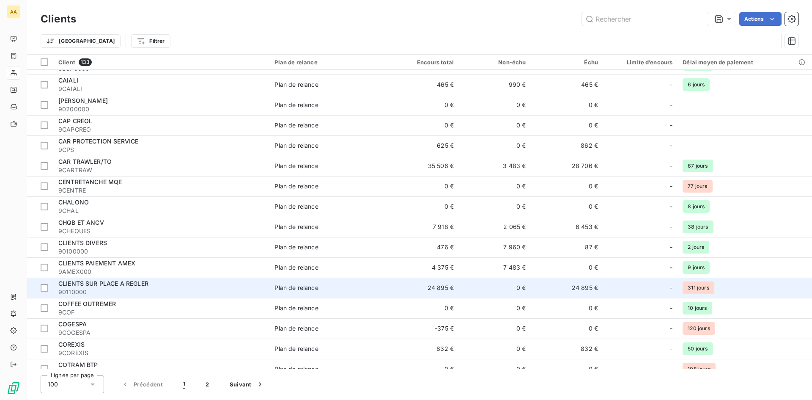
scroll to position [423, 0]
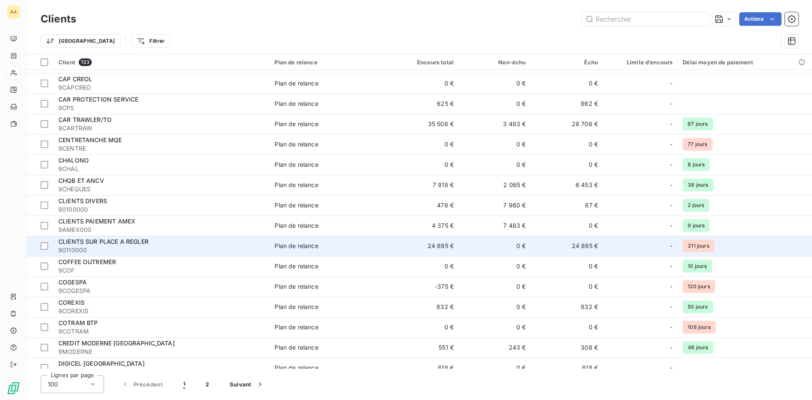
click at [317, 243] on div "Plan de relance" at bounding box center [297, 246] width 44 height 8
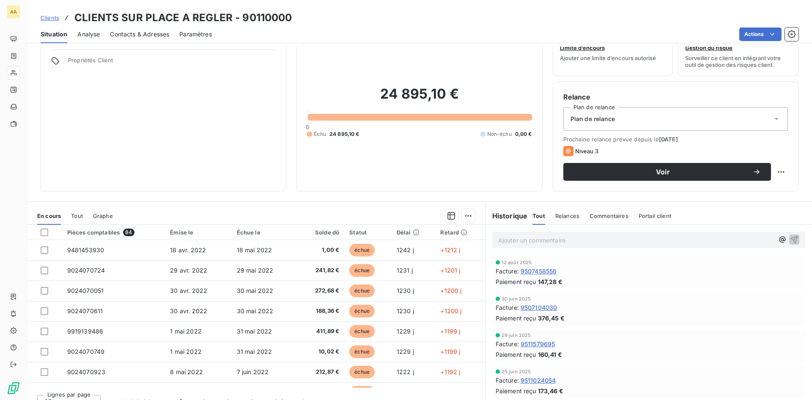
scroll to position [43, 0]
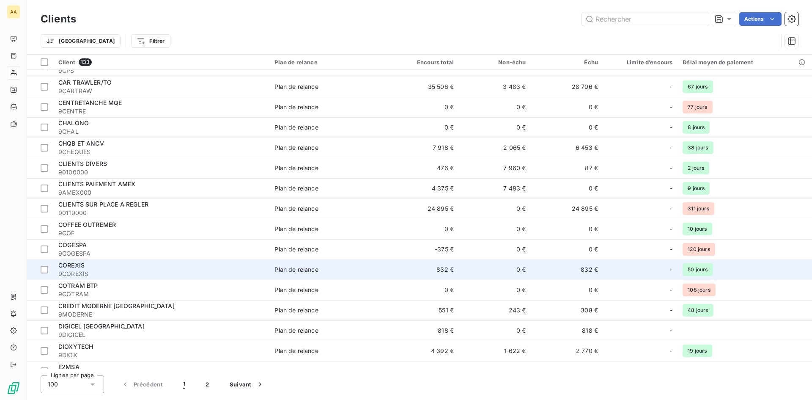
scroll to position [550, 0]
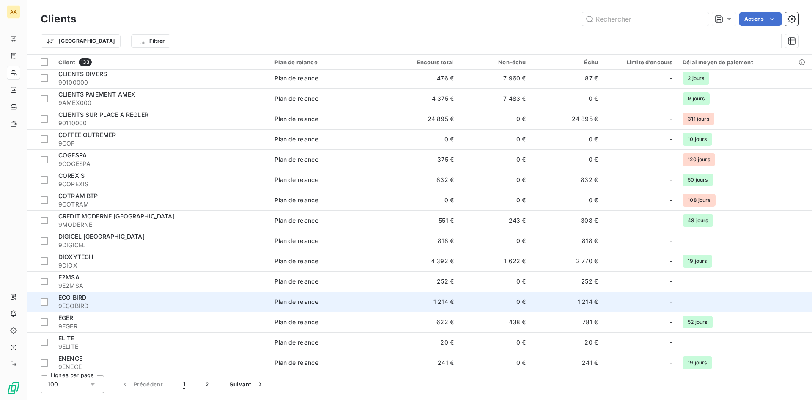
click at [243, 295] on div "ECO BIRD" at bounding box center [161, 297] width 206 height 8
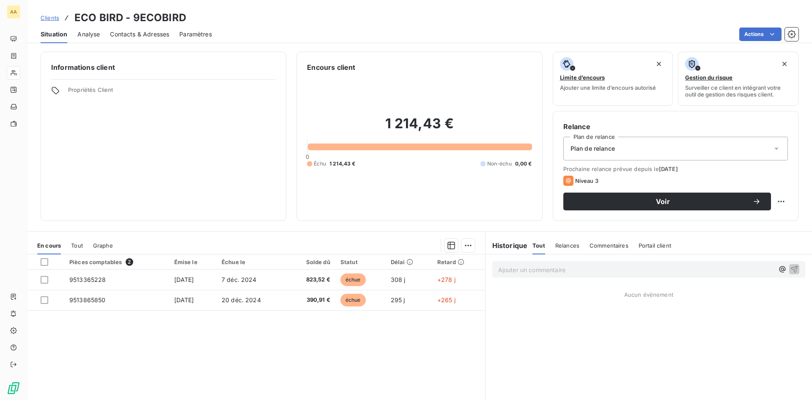
click at [157, 33] on span "Contacts & Adresses" at bounding box center [139, 34] width 59 height 8
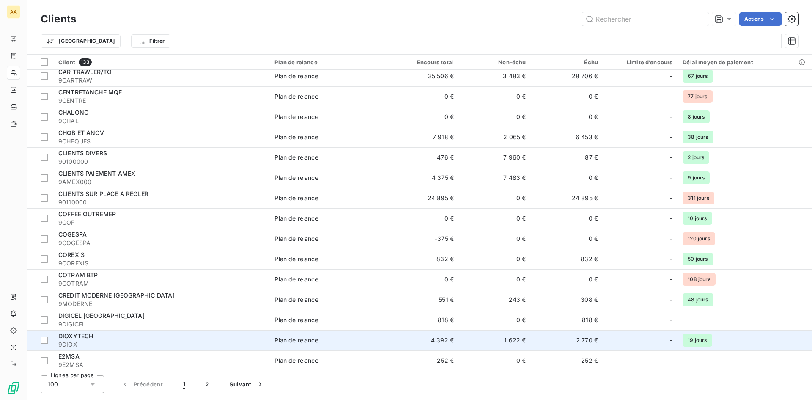
scroll to position [550, 0]
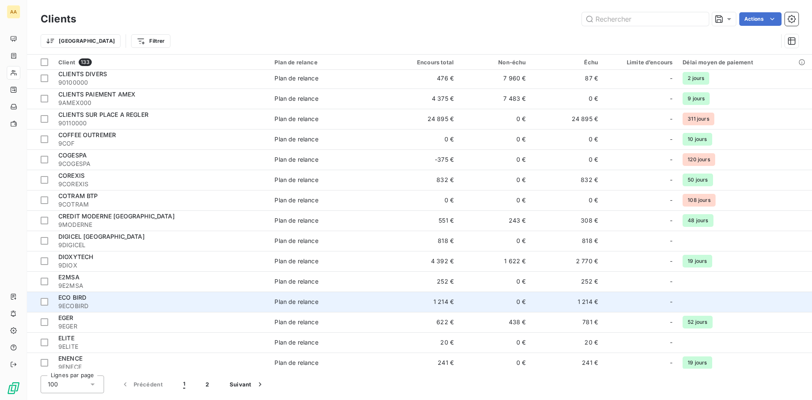
click at [233, 301] on div "ECO BIRD" at bounding box center [161, 297] width 206 height 8
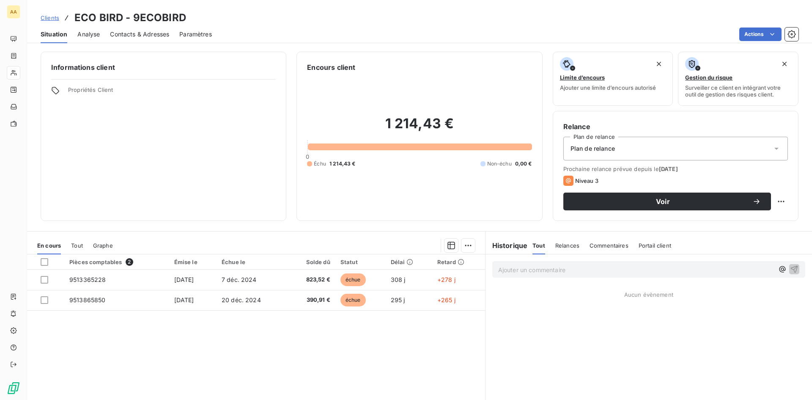
click at [154, 36] on span "Contacts & Adresses" at bounding box center [139, 34] width 59 height 8
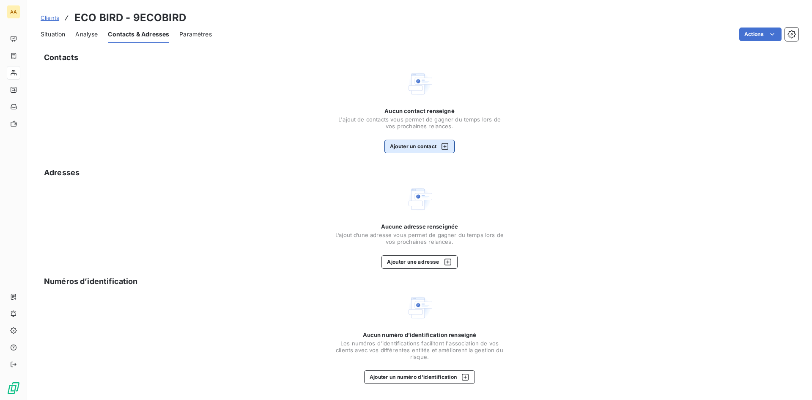
click at [419, 146] on button "Ajouter un contact" at bounding box center [420, 147] width 71 height 14
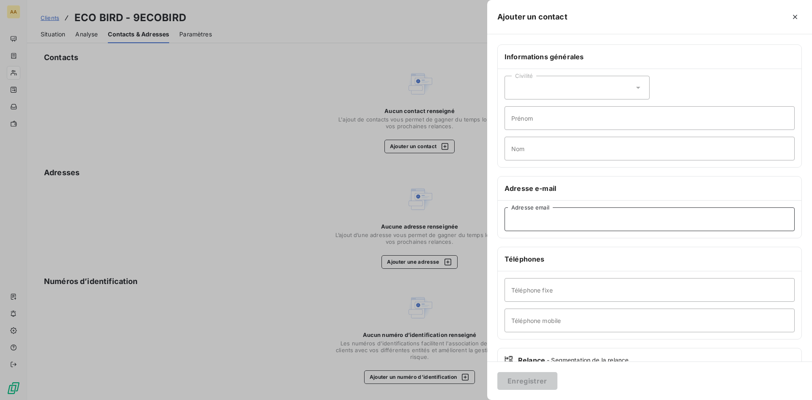
click at [529, 218] on input "Adresse email" at bounding box center [650, 219] width 290 height 24
paste input "[EMAIL_ADDRESS][DOMAIN_NAME]"
type input "[EMAIL_ADDRESS][DOMAIN_NAME]"
click at [534, 384] on button "Enregistrer" at bounding box center [527, 381] width 60 height 18
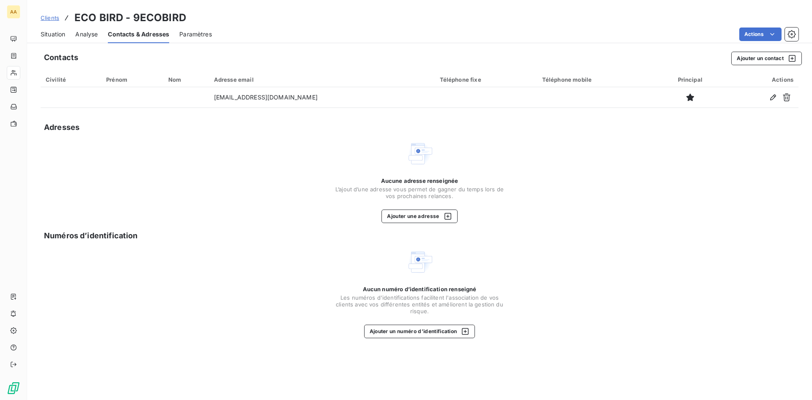
click at [52, 17] on span "Clients" at bounding box center [50, 17] width 19 height 7
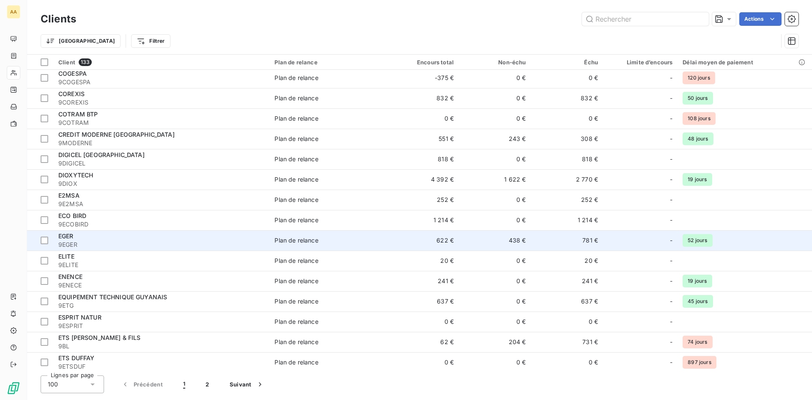
scroll to position [635, 0]
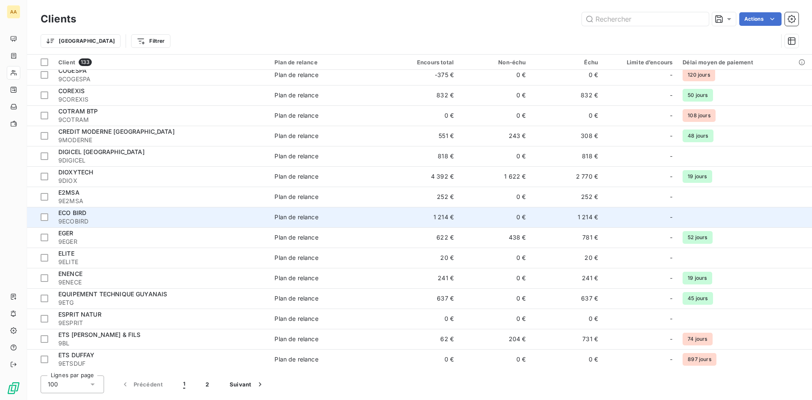
click at [126, 215] on div "ECO BIRD" at bounding box center [161, 213] width 206 height 8
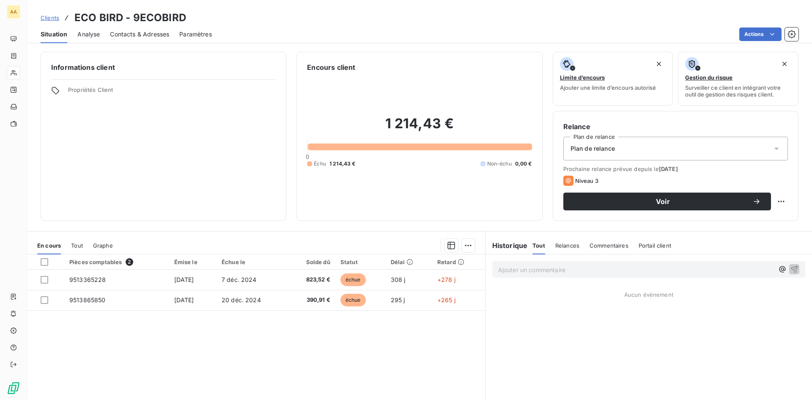
click at [605, 241] on div "Commentaires" at bounding box center [609, 245] width 39 height 18
click at [558, 245] on span "Relances" at bounding box center [567, 245] width 24 height 7
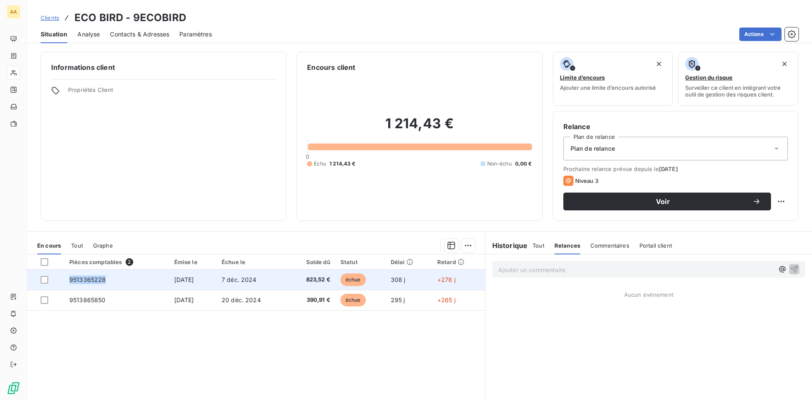
drag, startPoint x: 113, startPoint y: 279, endPoint x: 66, endPoint y: 282, distance: 46.6
click at [66, 282] on td "9513365228" at bounding box center [116, 279] width 105 height 20
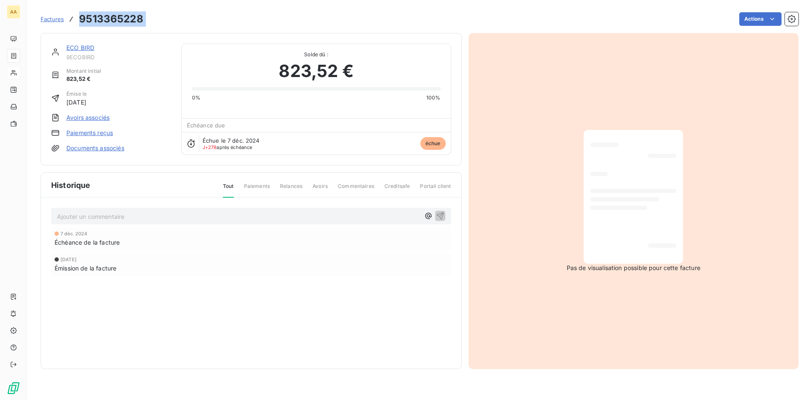
drag, startPoint x: 150, startPoint y: 20, endPoint x: 69, endPoint y: 19, distance: 80.8
click at [69, 19] on div "Factures 9513365228 Actions" at bounding box center [420, 19] width 758 height 18
copy section "9513365228 Actions"
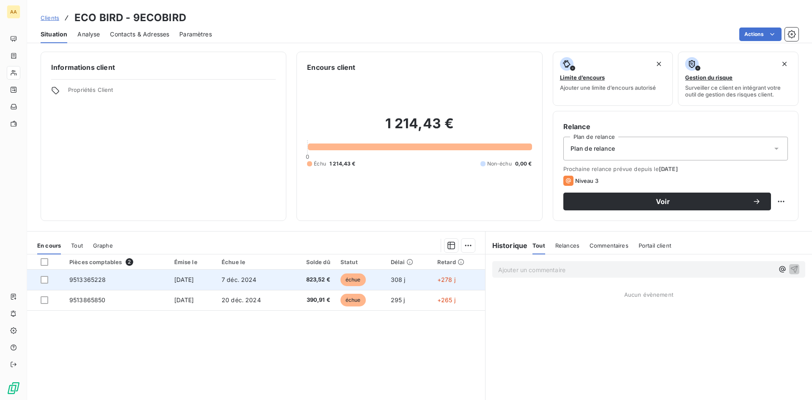
click at [187, 276] on span "[DATE]" at bounding box center [184, 279] width 20 height 7
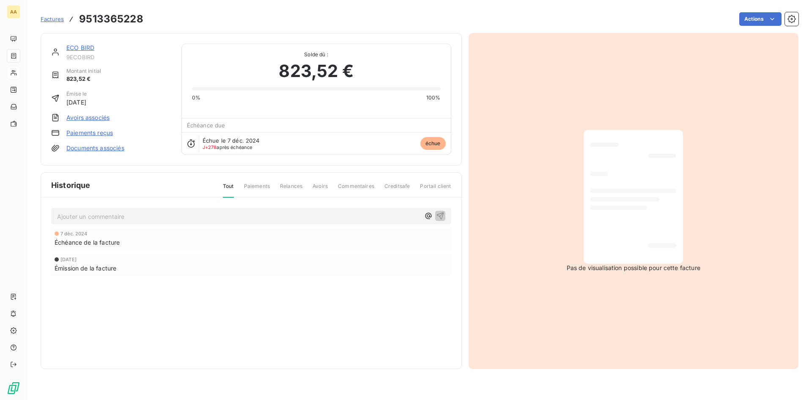
click at [349, 192] on span "Commentaires" at bounding box center [356, 189] width 36 height 14
click at [351, 185] on span "Commentaires" at bounding box center [356, 189] width 36 height 14
drag, startPoint x: 146, startPoint y: 19, endPoint x: 76, endPoint y: 16, distance: 69.4
click at [76, 16] on div "Factures 9513365228 Actions" at bounding box center [420, 19] width 758 height 18
copy h3 "9513365228"
